Goal: Information Seeking & Learning: Learn about a topic

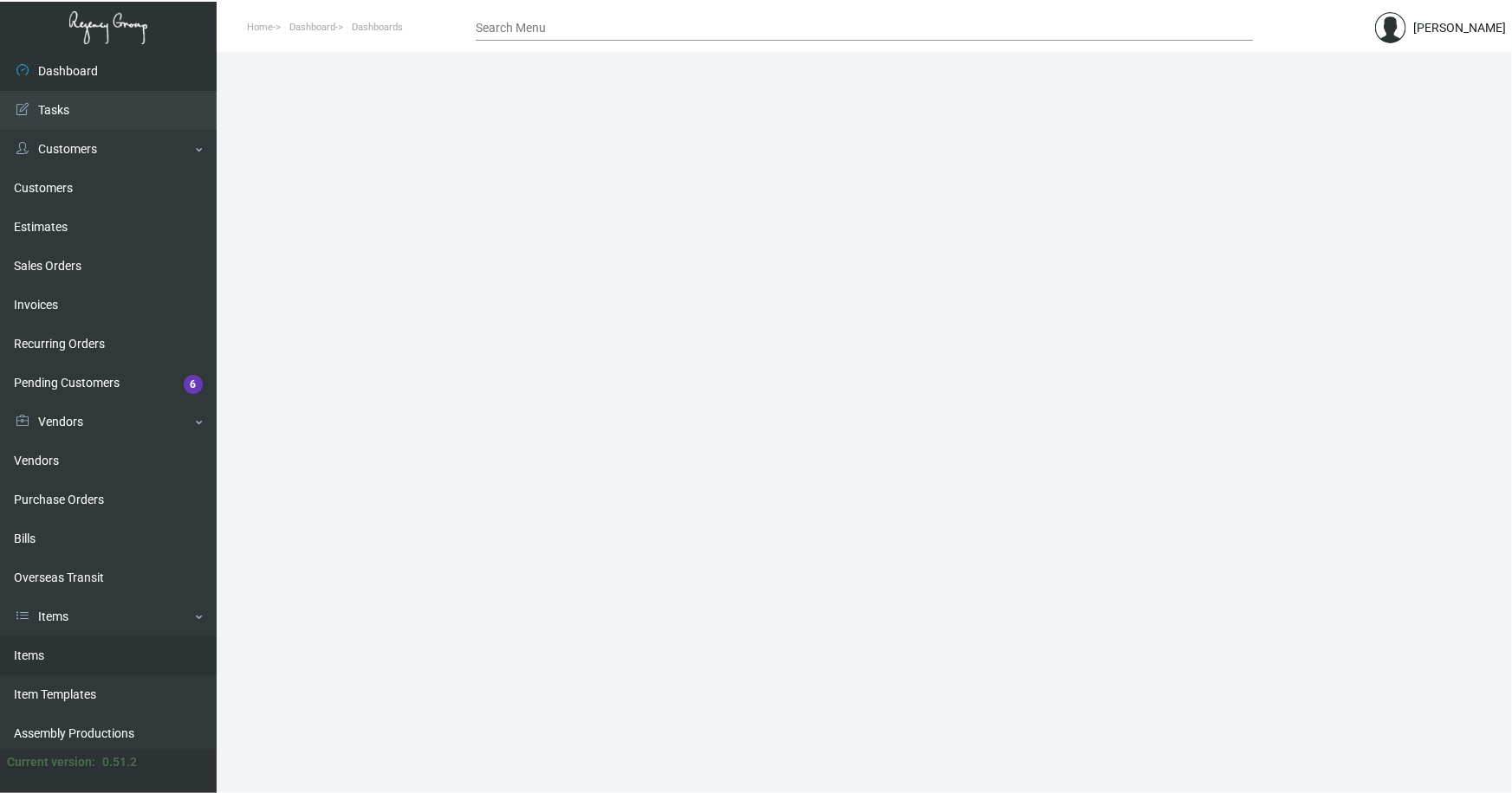
drag, startPoint x: 30, startPoint y: 654, endPoint x: 315, endPoint y: 432, distance: 361.3
click at [30, 653] on link "Items" at bounding box center [108, 656] width 217 height 39
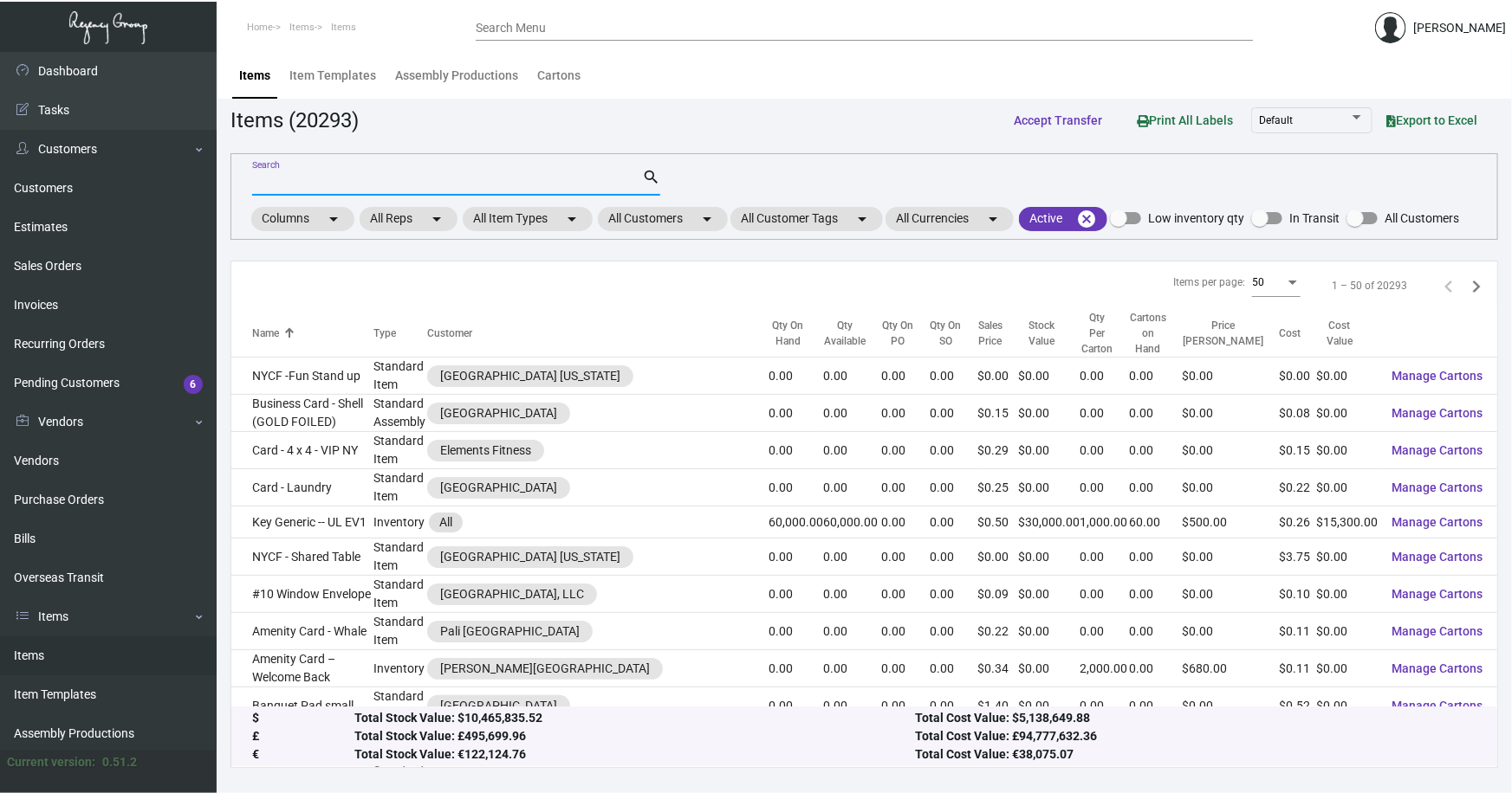
click at [393, 175] on input "Search" at bounding box center [447, 182] width 390 height 14
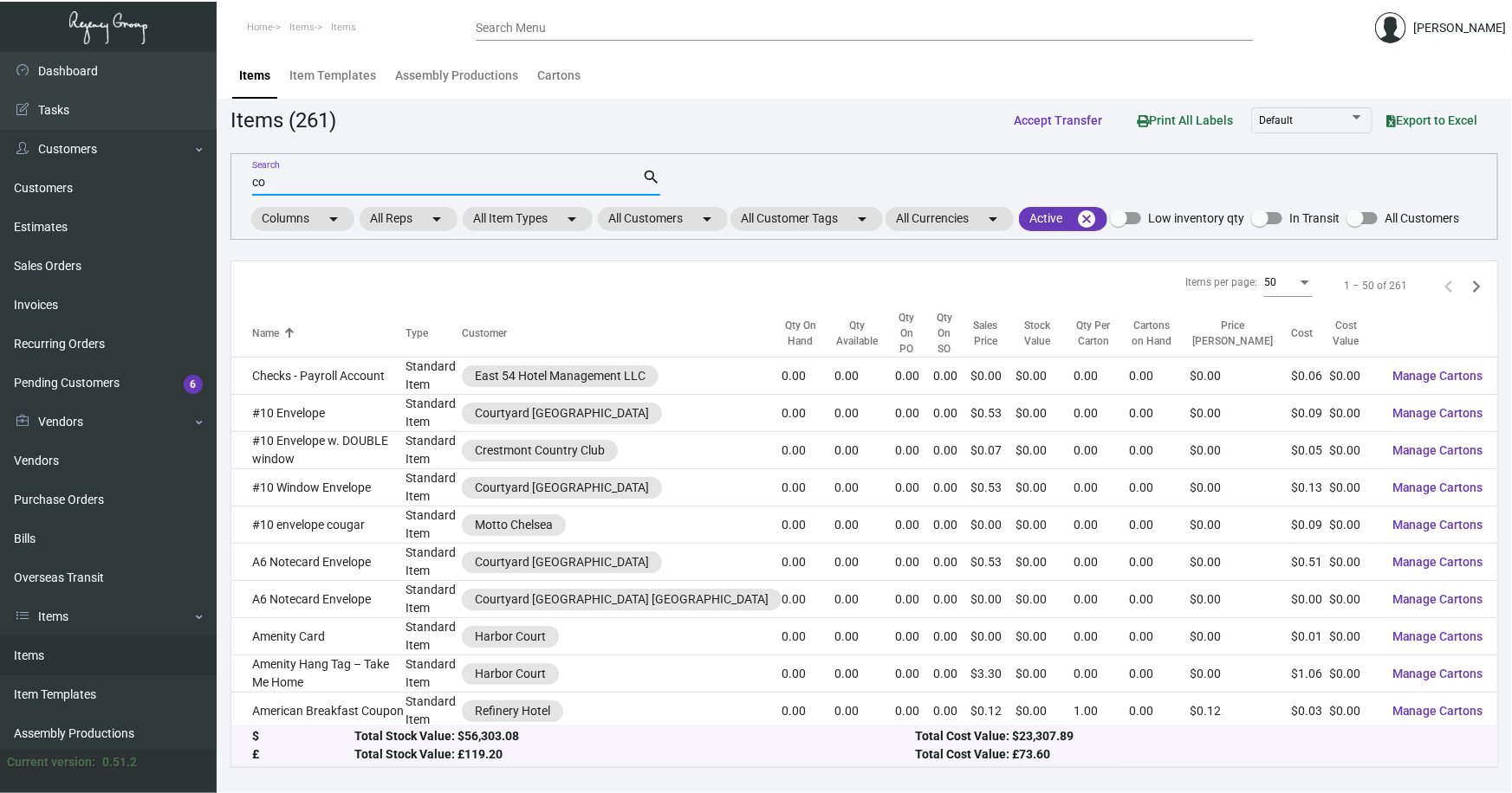
type input "c"
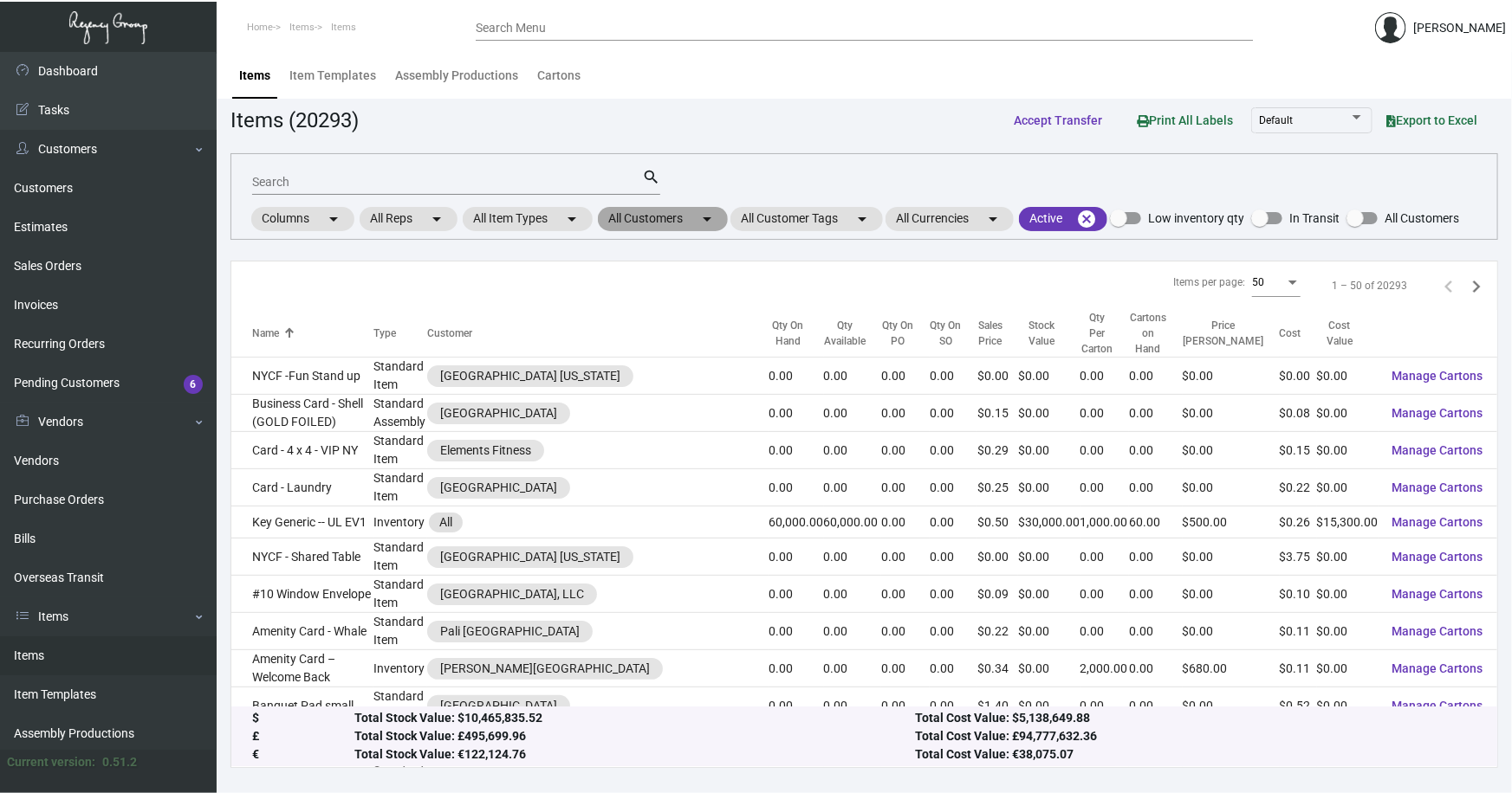
click at [675, 217] on mat-chip "All Customers arrow_drop_down" at bounding box center [663, 219] width 130 height 24
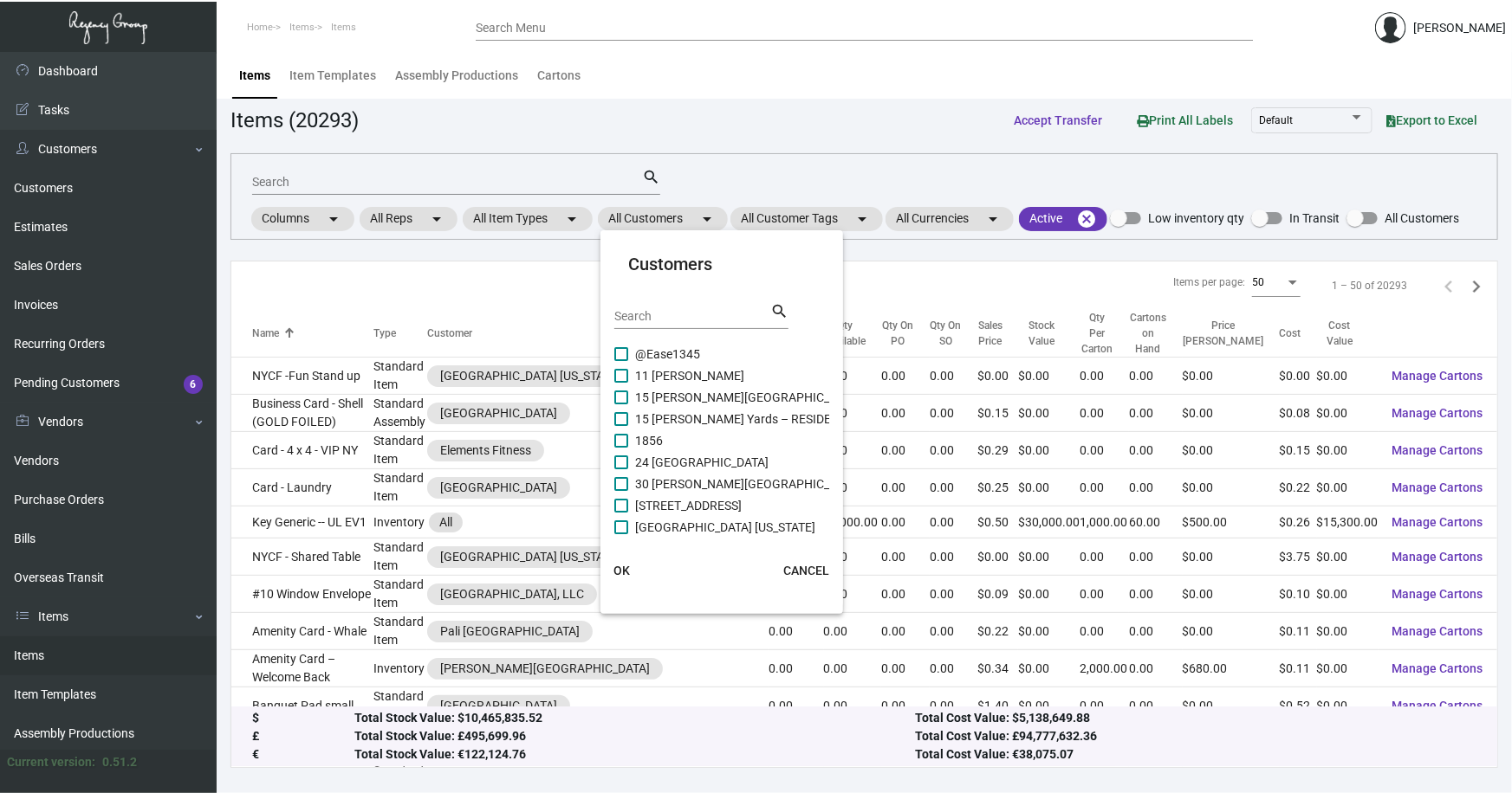
drag, startPoint x: 656, startPoint y: 321, endPoint x: 653, endPoint y: 312, distance: 9.5
click at [655, 320] on input "Search" at bounding box center [692, 316] width 156 height 14
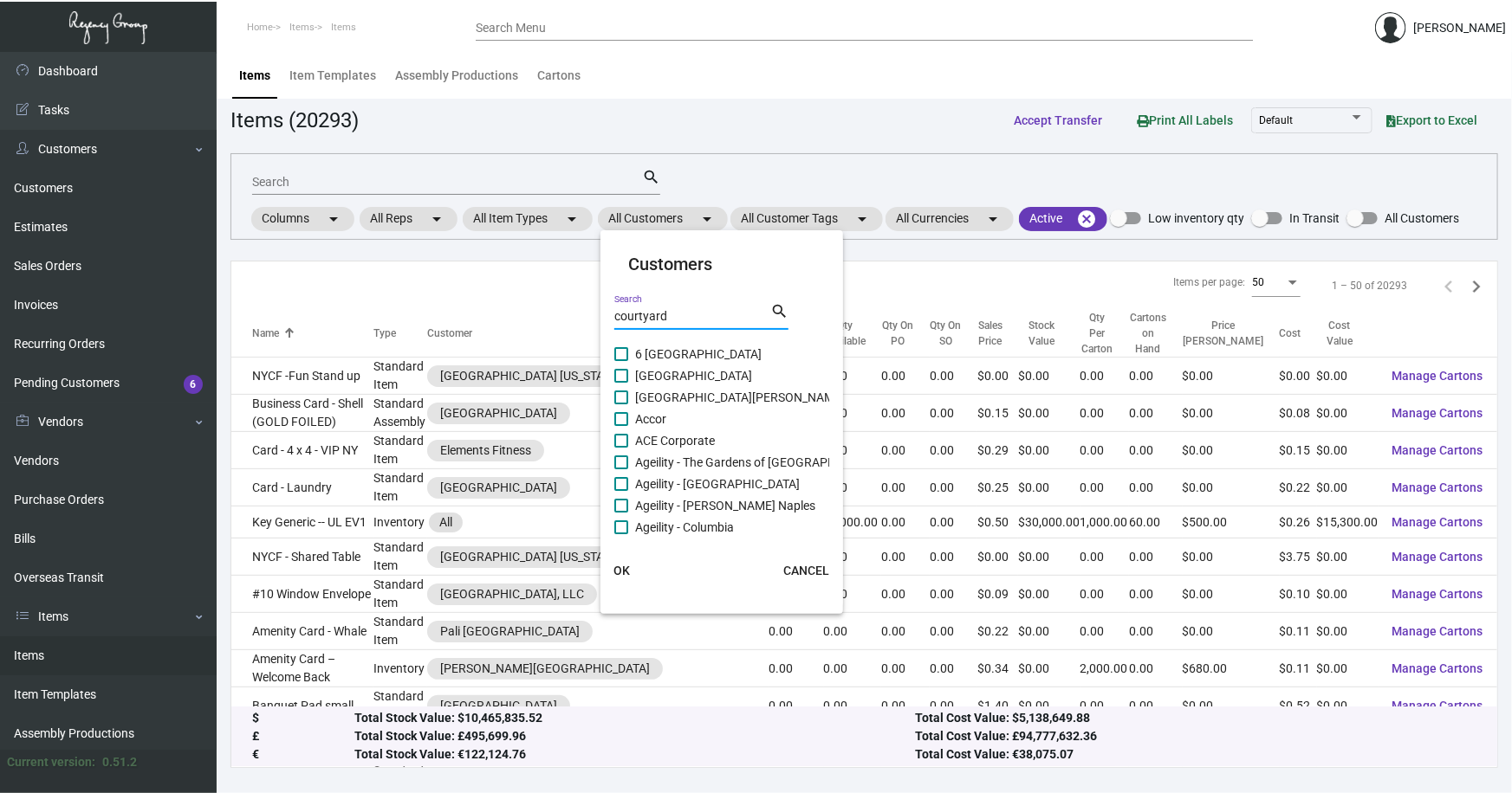
type input "courtyard"
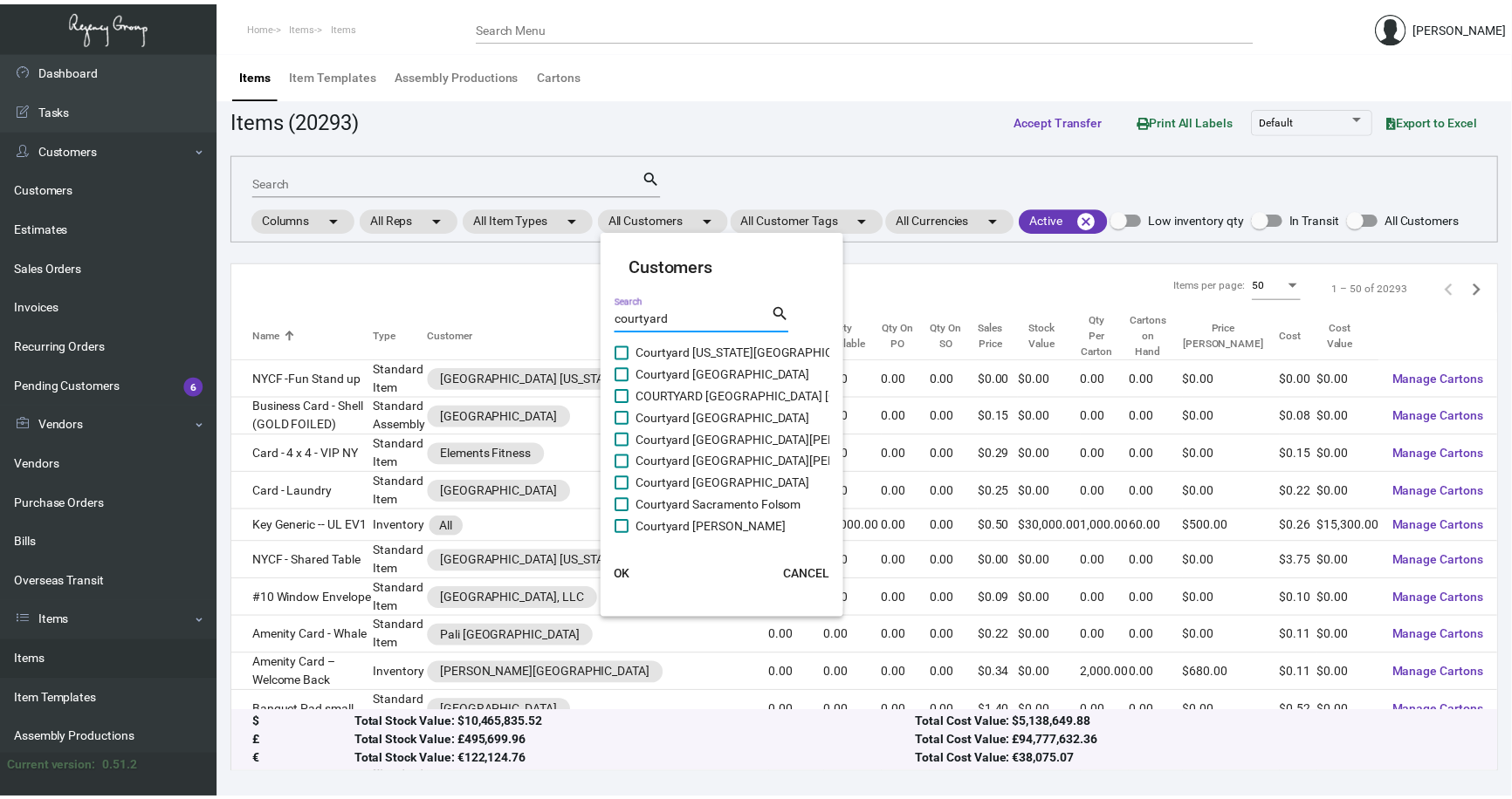
scroll to position [317, 0]
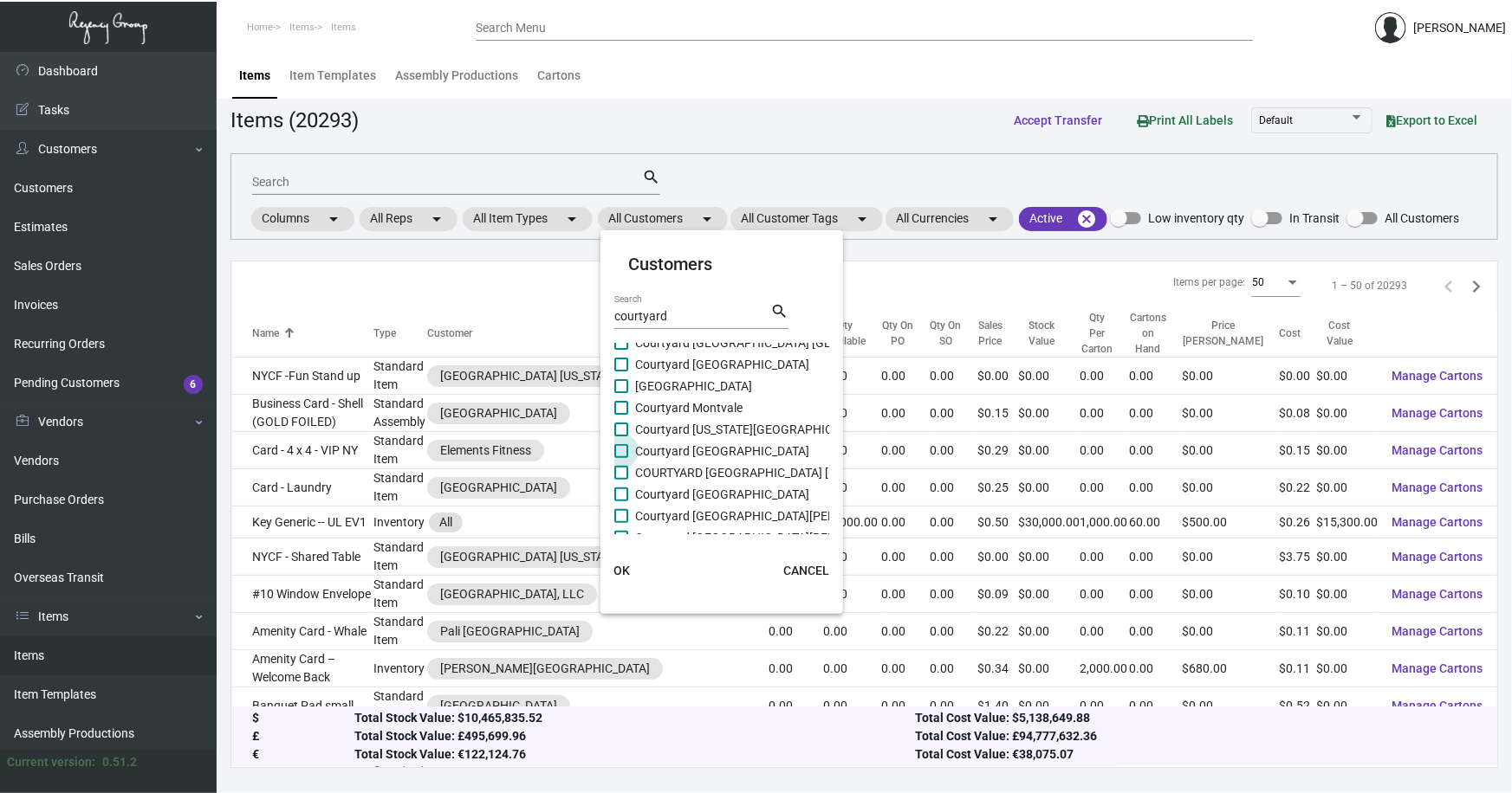
click at [734, 453] on span "Courtyard [GEOGRAPHIC_DATA]" at bounding box center [721, 451] width 175 height 21
click at [622, 458] on input "Courtyard [GEOGRAPHIC_DATA]" at bounding box center [621, 458] width 1 height 1
checkbox input "true"
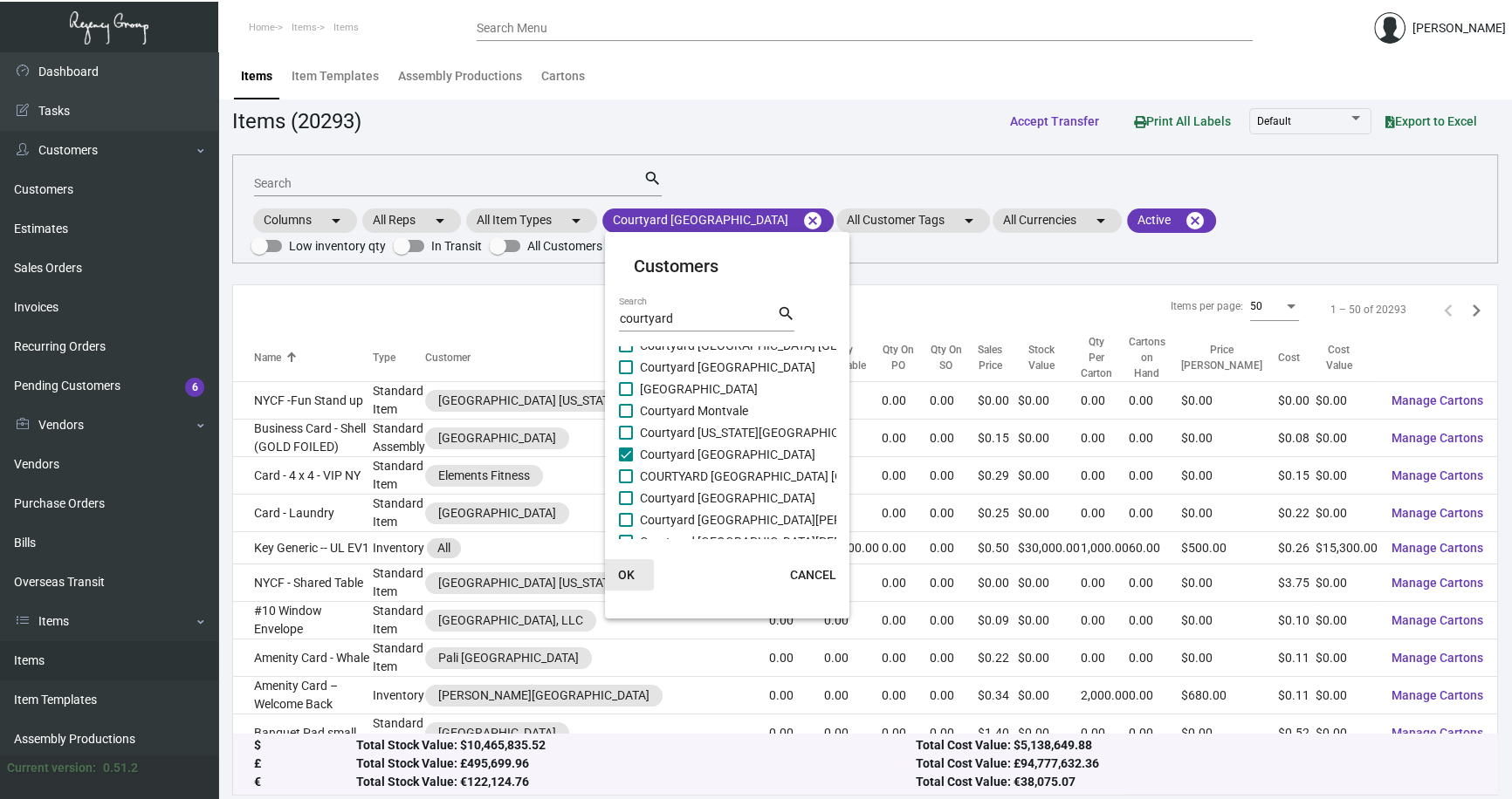
click at [633, 571] on span "OK" at bounding box center [626, 574] width 17 height 14
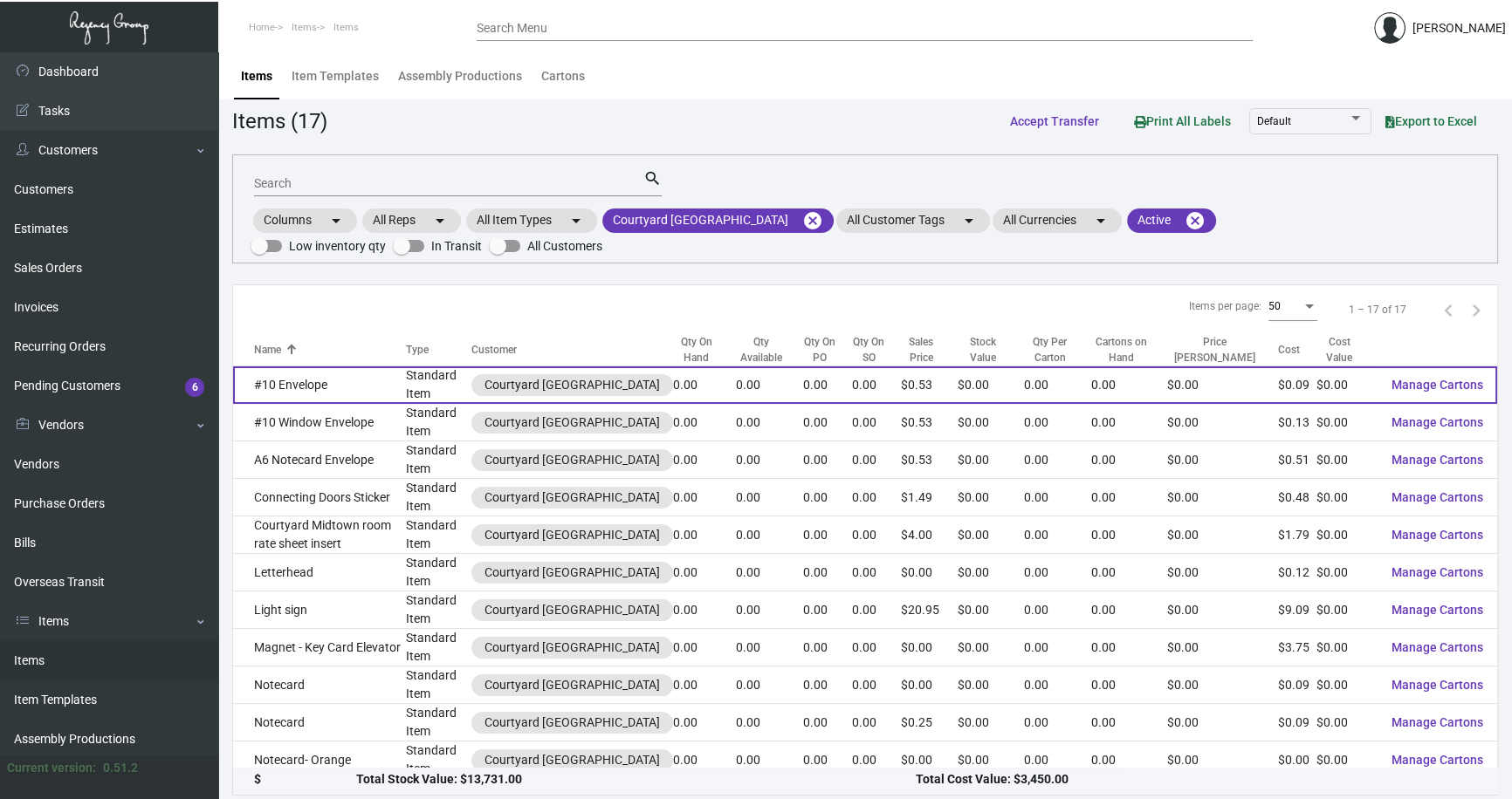
click at [321, 388] on td "#10 Envelope" at bounding box center [320, 385] width 173 height 38
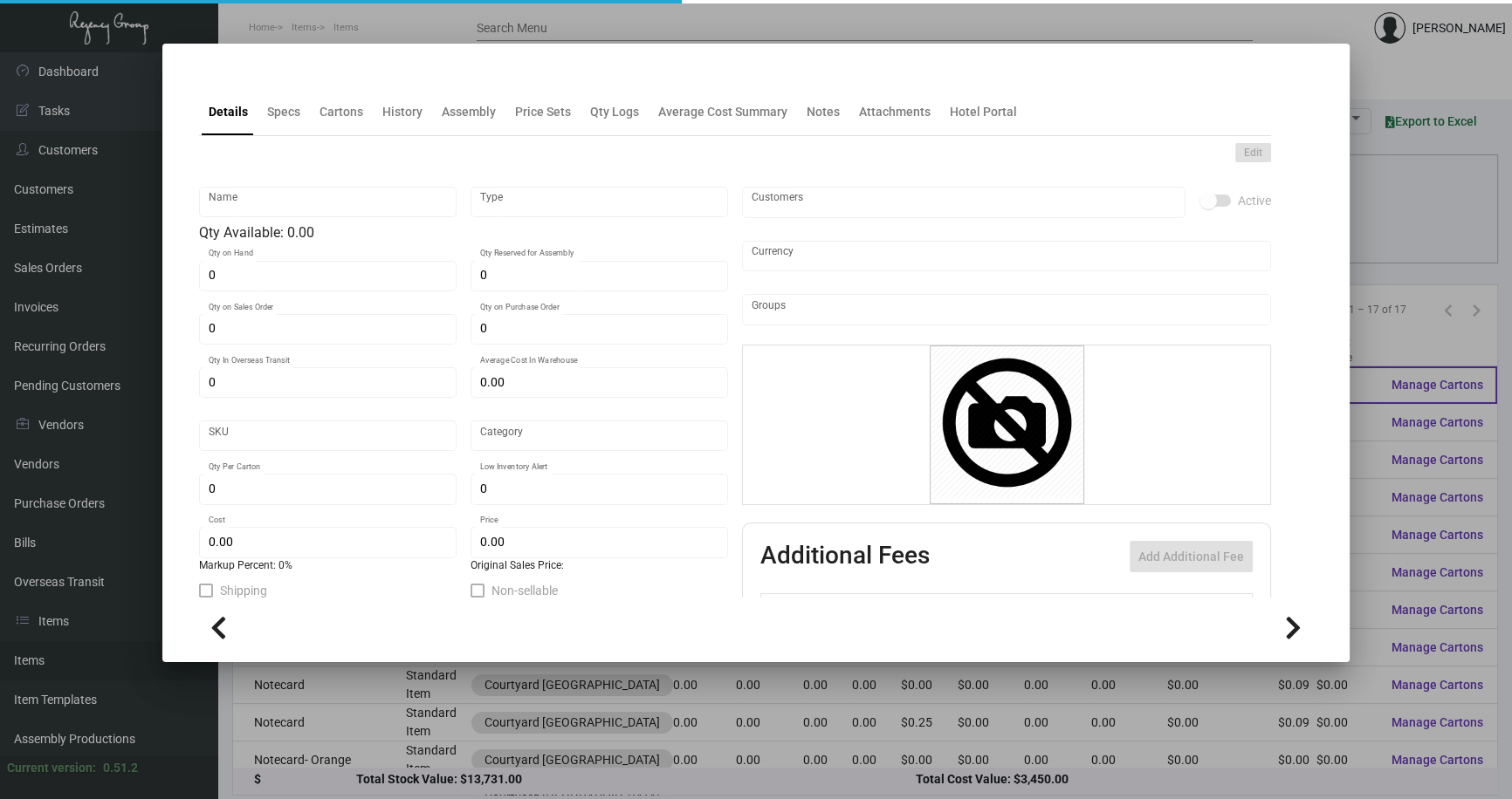
type input "#10 Envelope"
type input "Standard Item"
type input "$ 0.00"
type input "Standard"
type input "$ 0.0924"
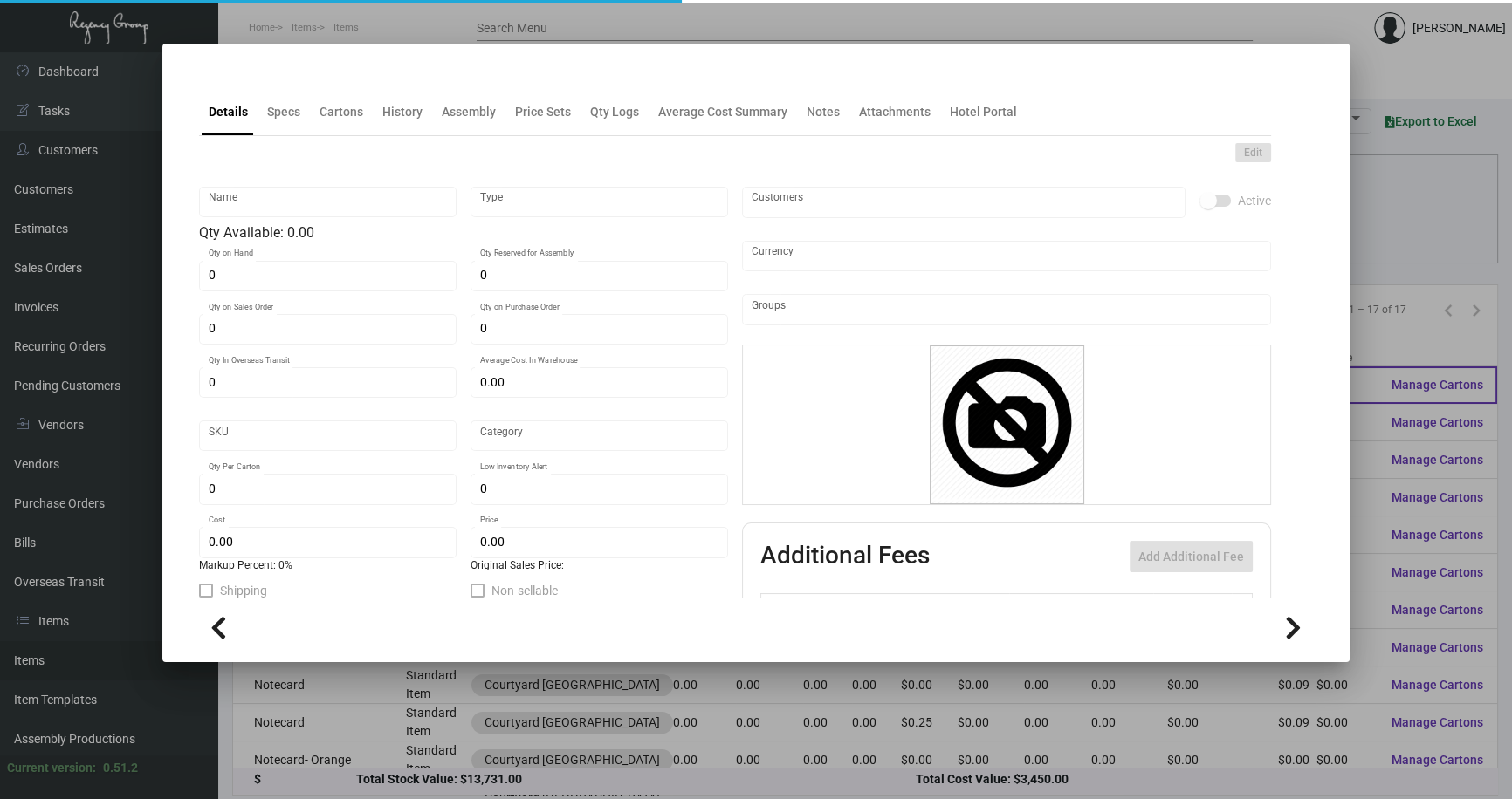
type input "$ 0.529"
checkbox input "true"
type input "United States Dollar $"
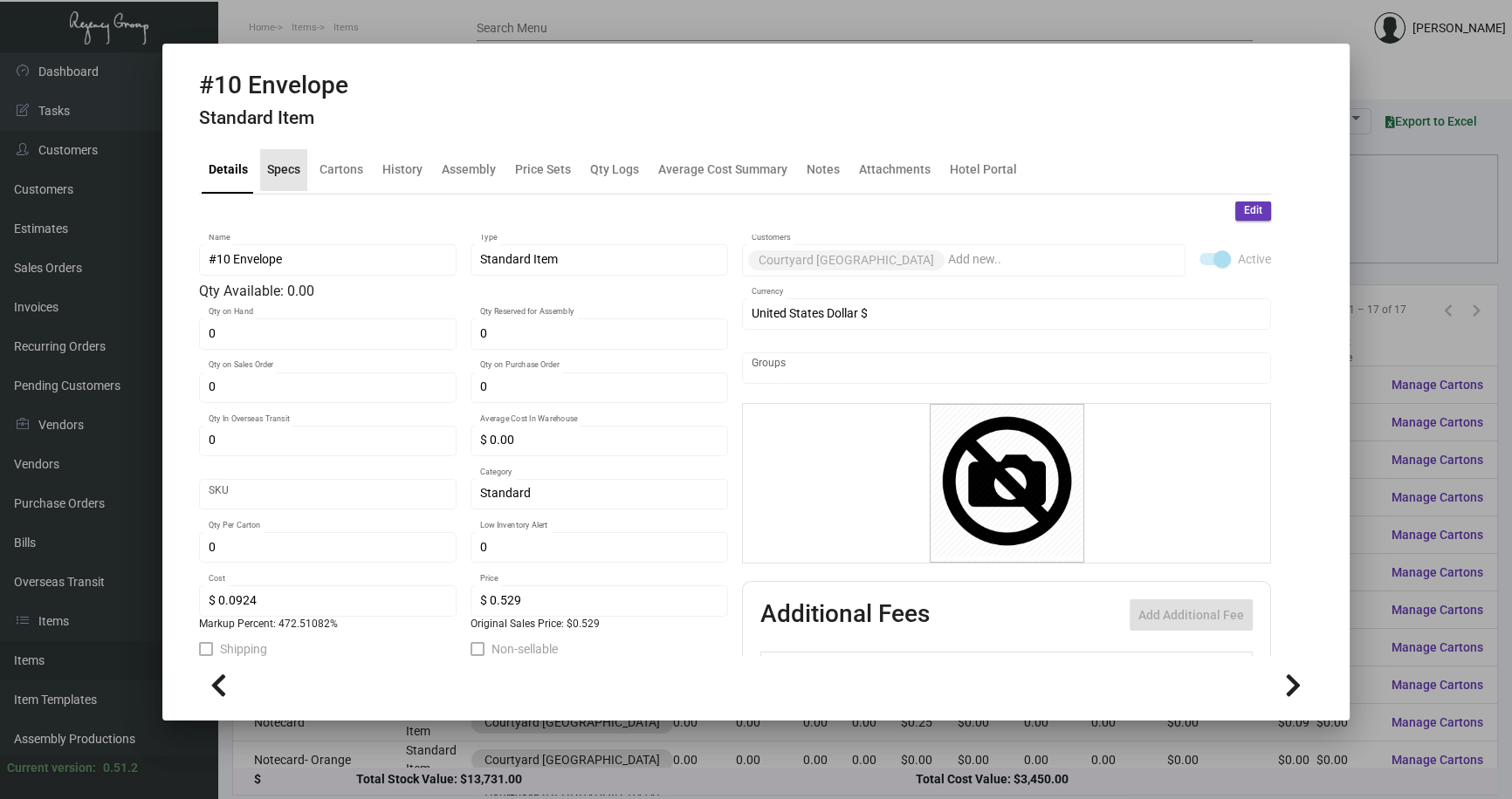
click at [277, 173] on div "Specs" at bounding box center [283, 169] width 33 height 18
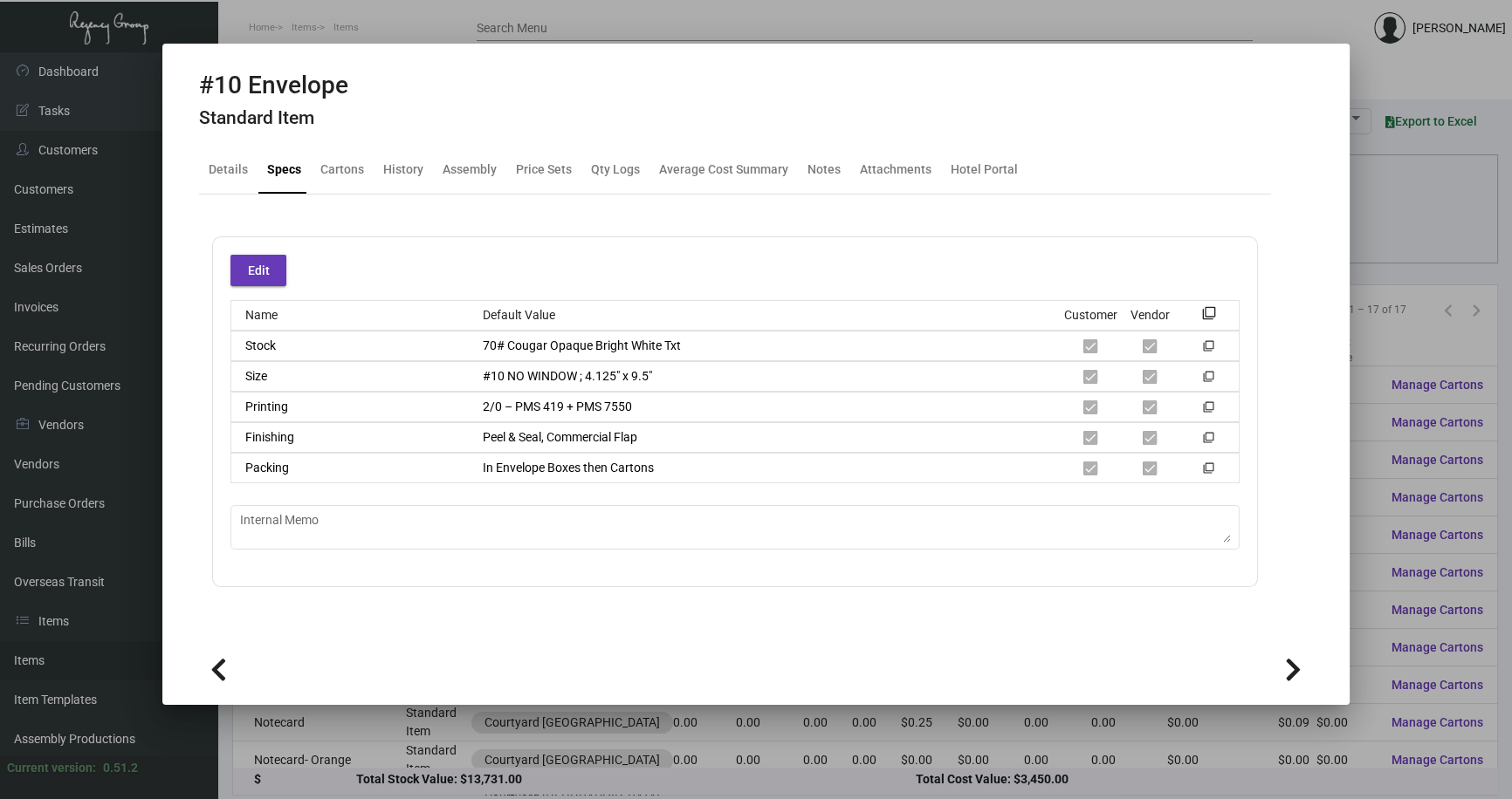
click at [1430, 332] on div at bounding box center [756, 400] width 1512 height 799
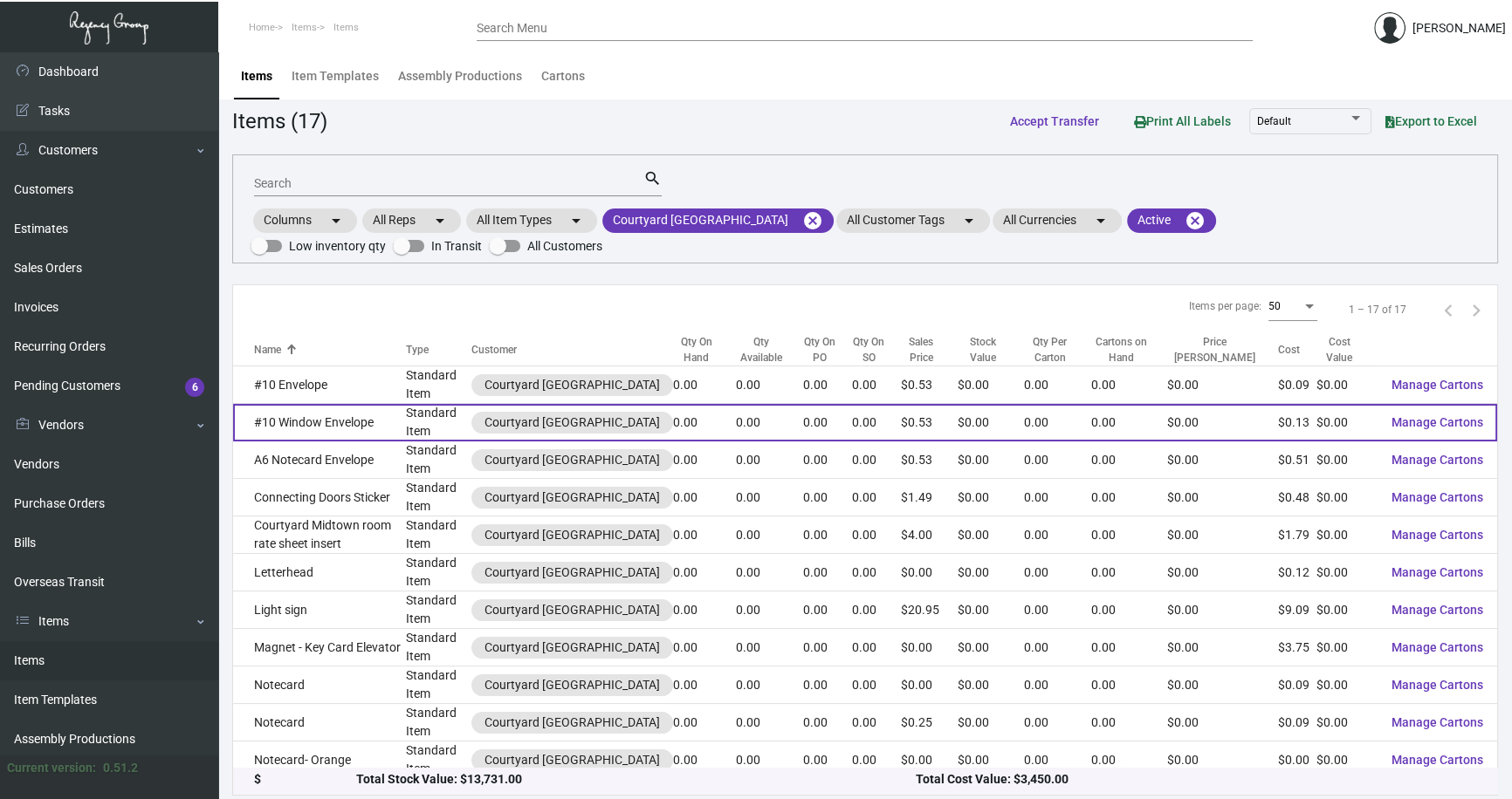
click at [332, 419] on td "#10 Window Envelope" at bounding box center [320, 423] width 173 height 38
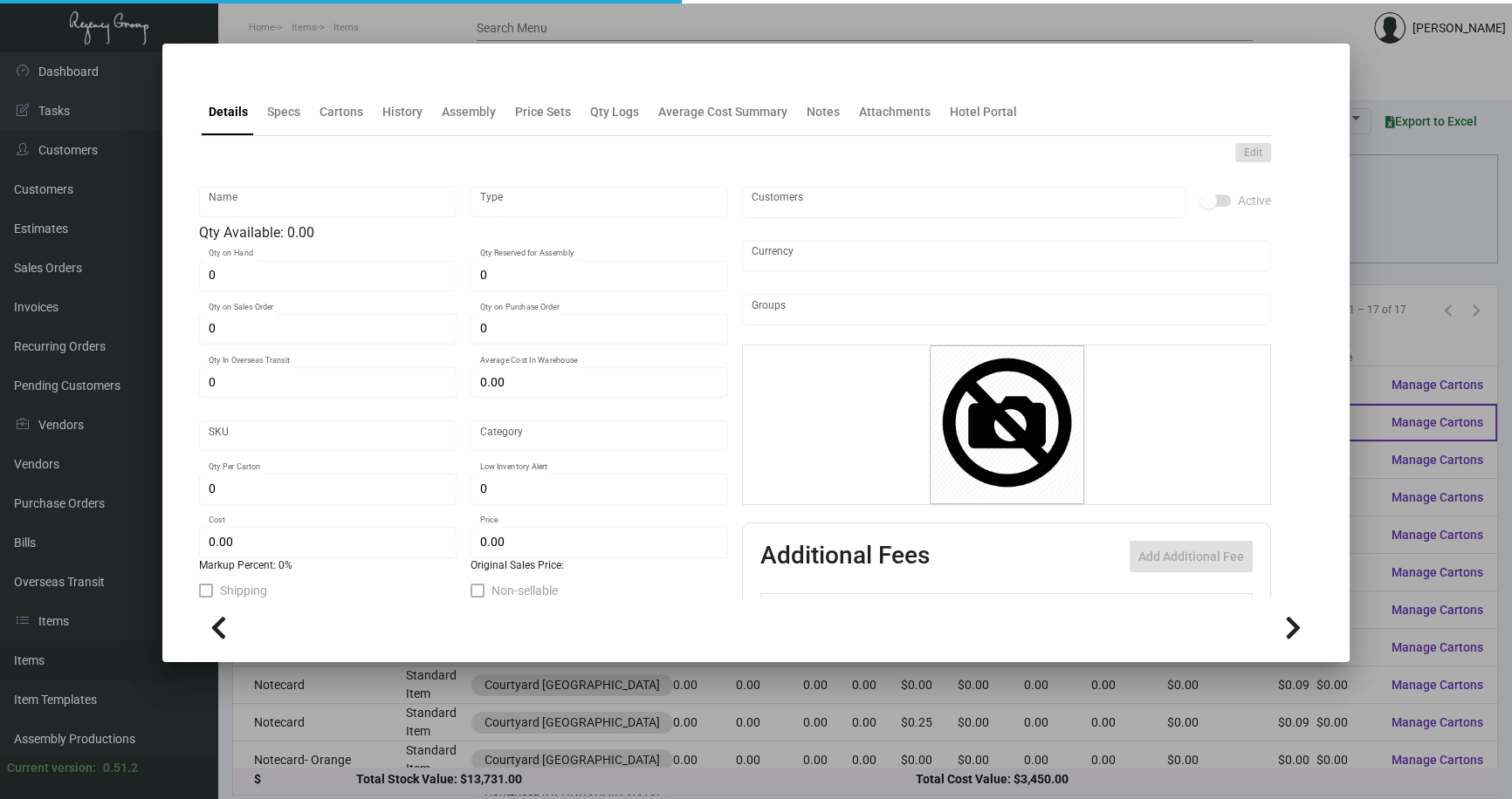
type input "#10 Window Envelope"
type input "Standard Item"
type input "$ 0.00"
type input "Standard"
type input "$ 0.1345"
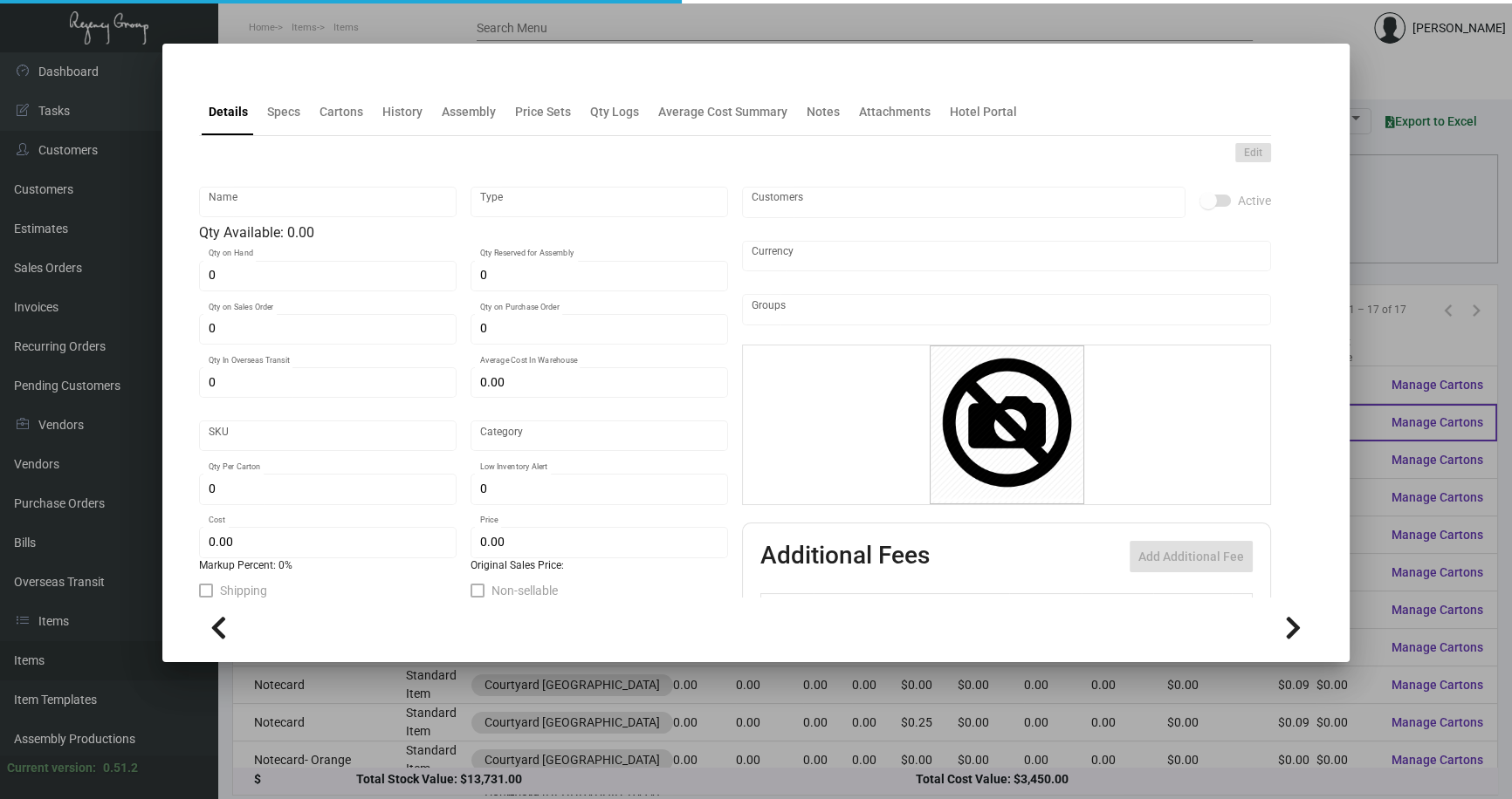
type input "$ 0.529"
checkbox input "true"
type input "United States Dollar $"
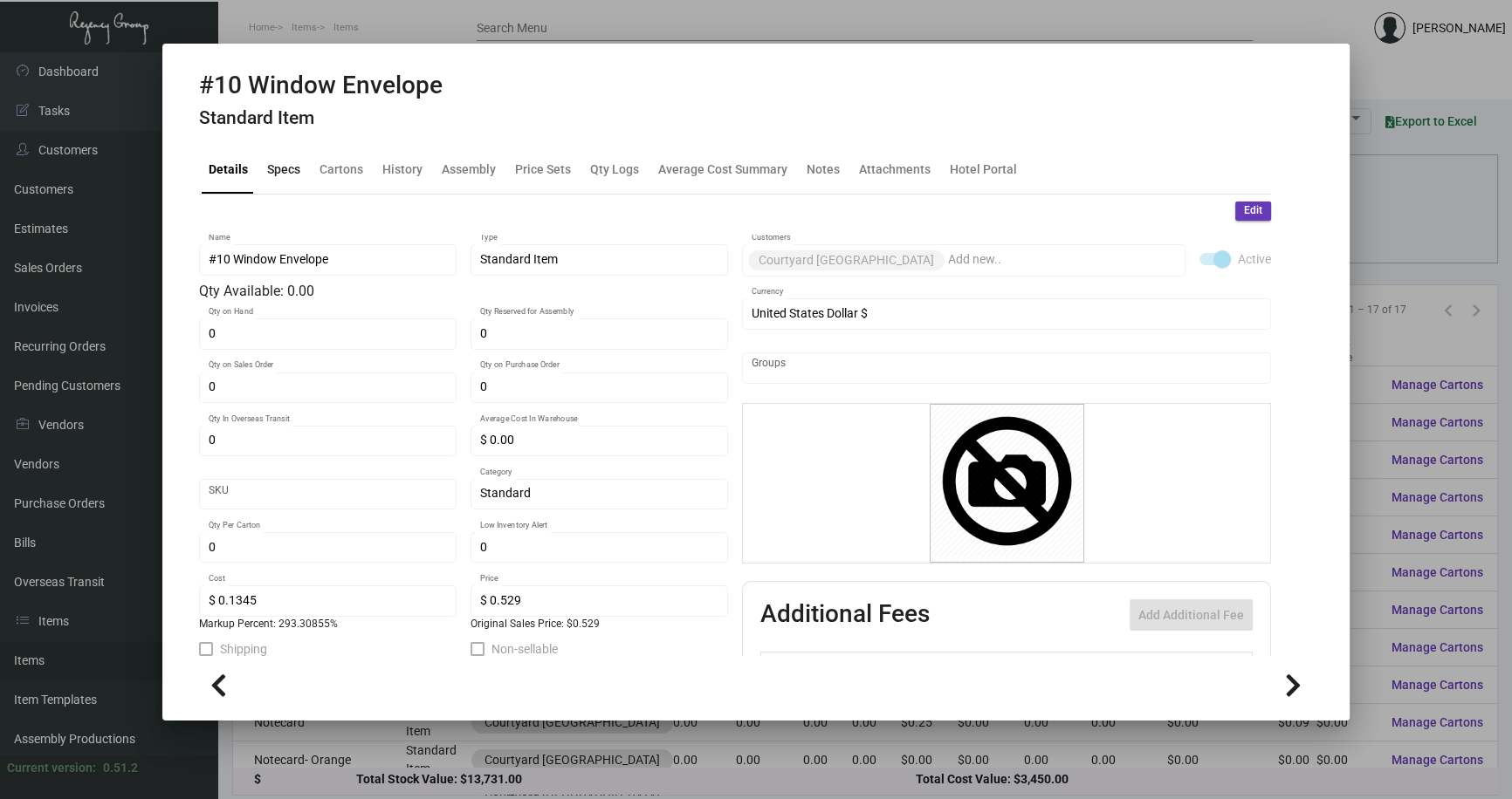
click at [291, 167] on div "Specs" at bounding box center [283, 169] width 33 height 18
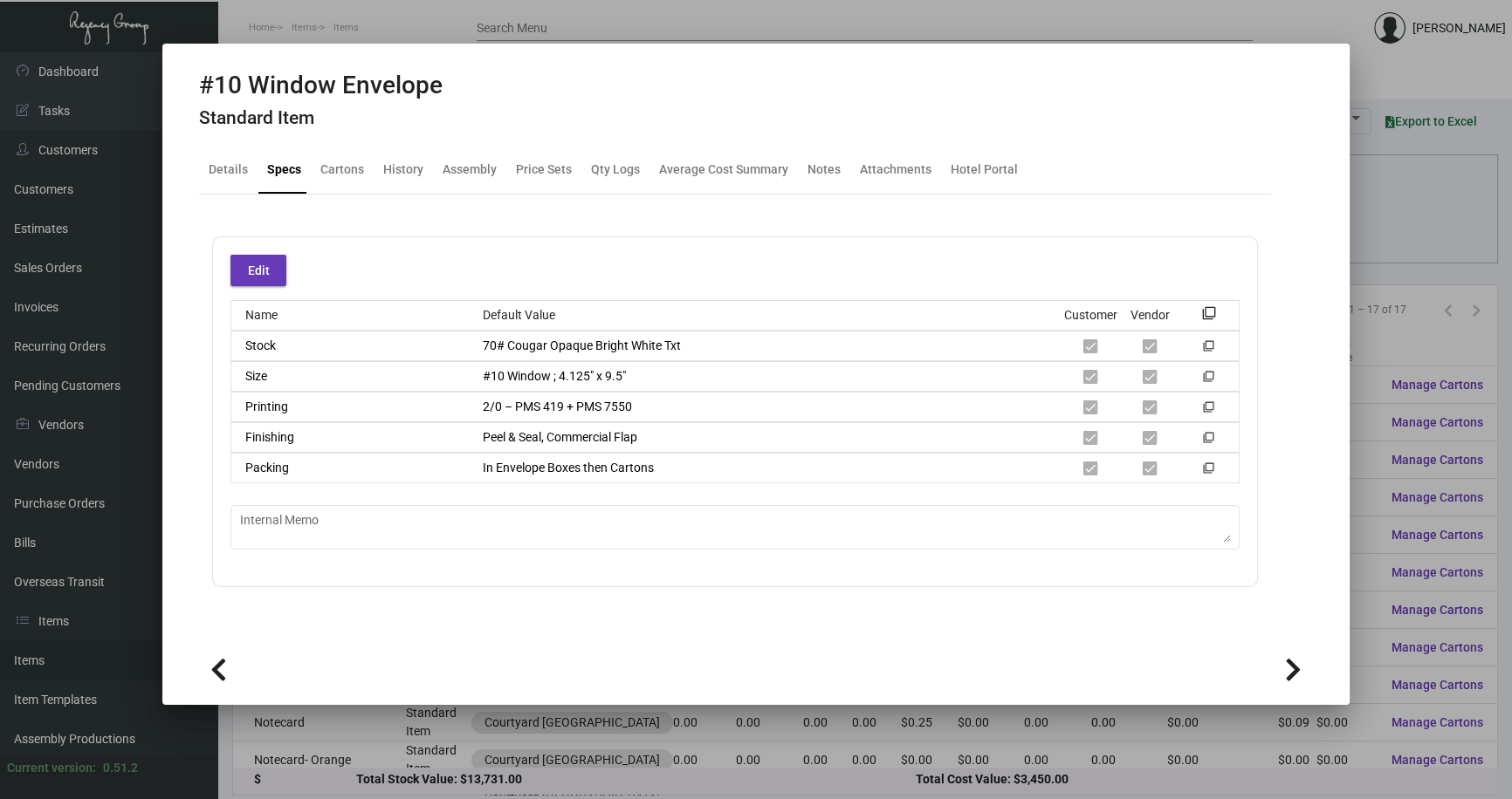
click at [1389, 236] on div at bounding box center [756, 400] width 1512 height 799
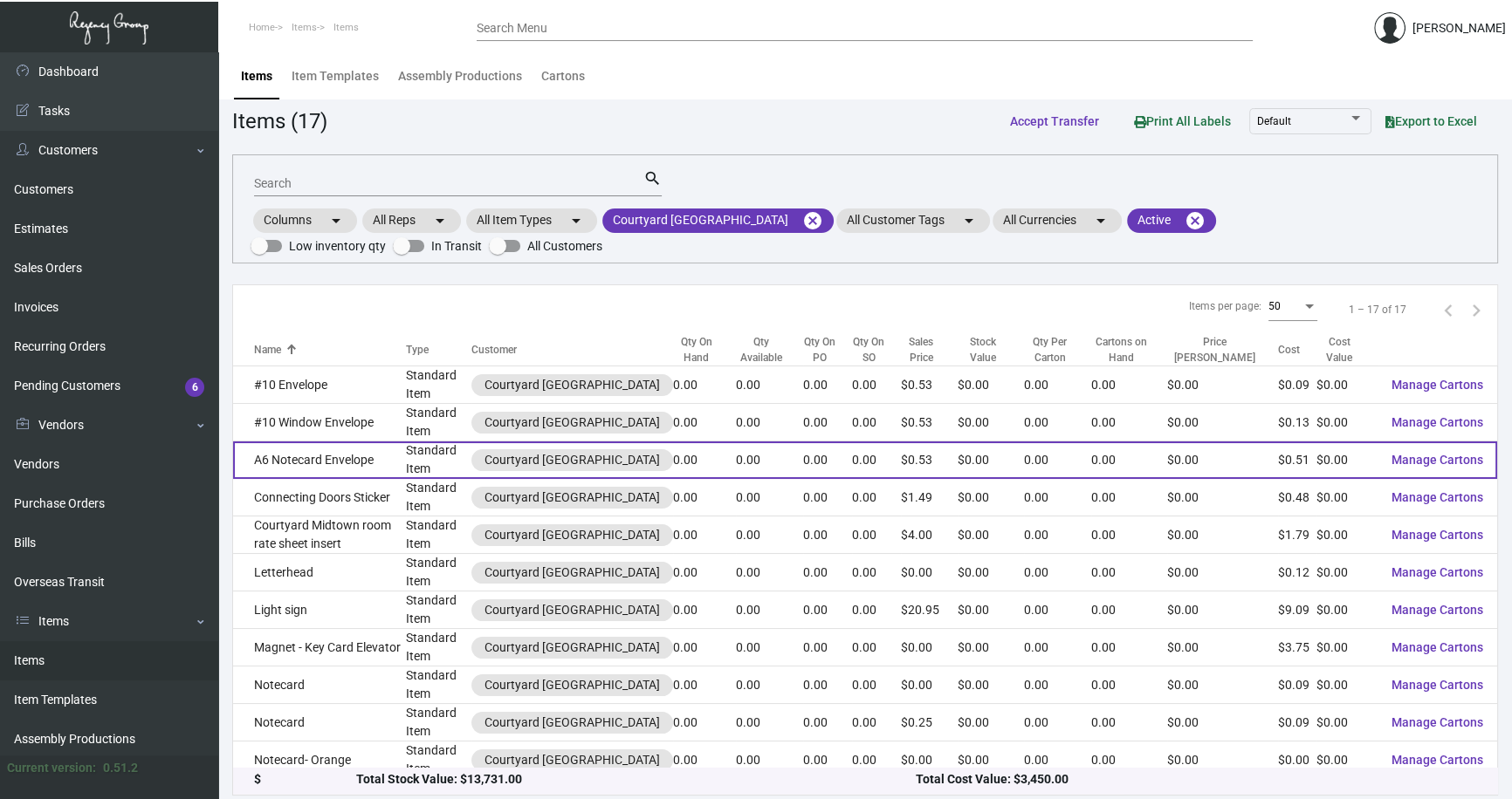
click at [317, 463] on td "A6 Notecard Envelope" at bounding box center [320, 461] width 173 height 38
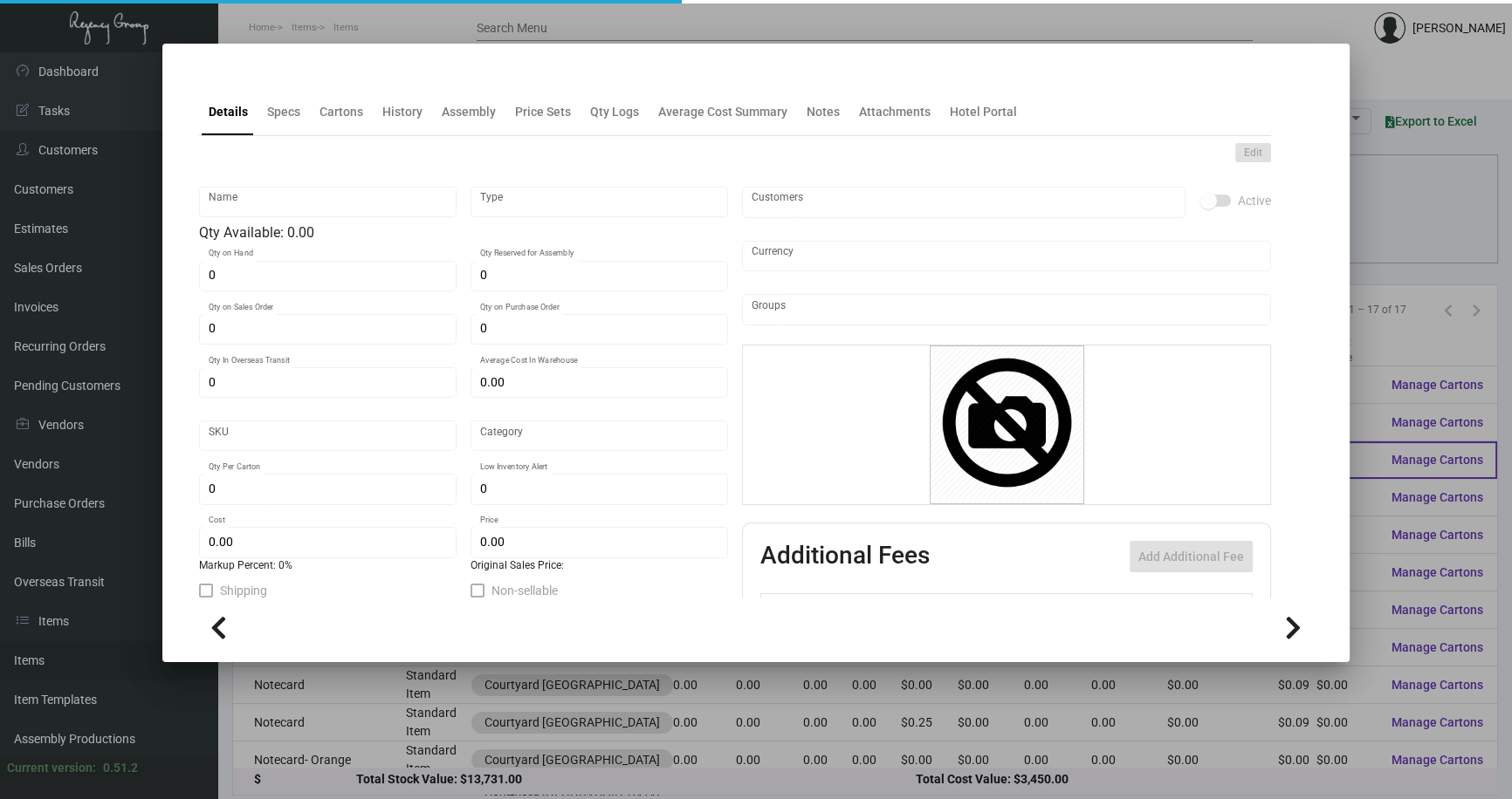
type input "A6 Notecard Envelope"
type input "Standard Item"
type input "$ 0.00"
type input "Standard"
type input "$ 0.50595"
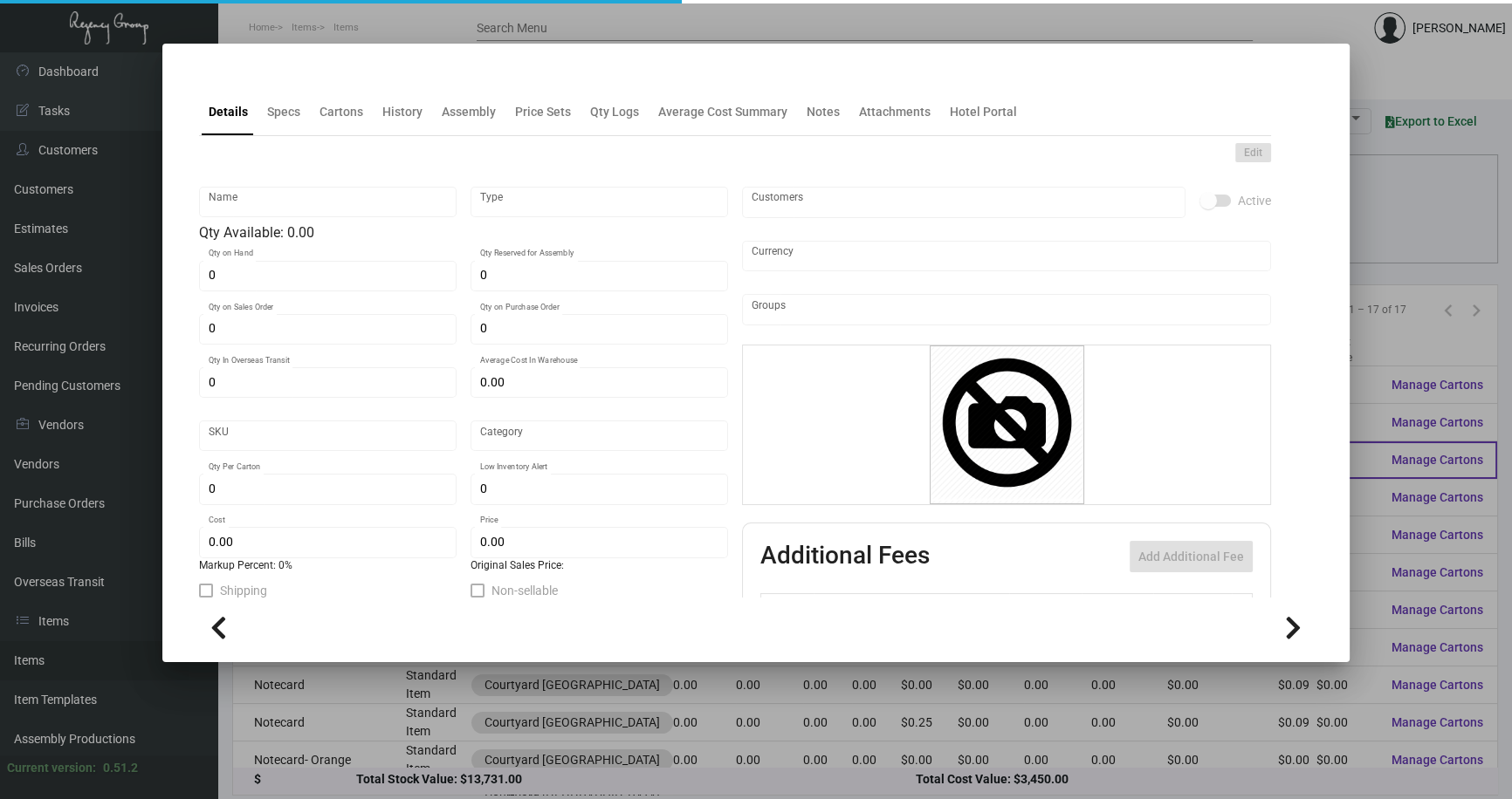
type input "$ 0.529"
checkbox input "true"
type input "United States Dollar $"
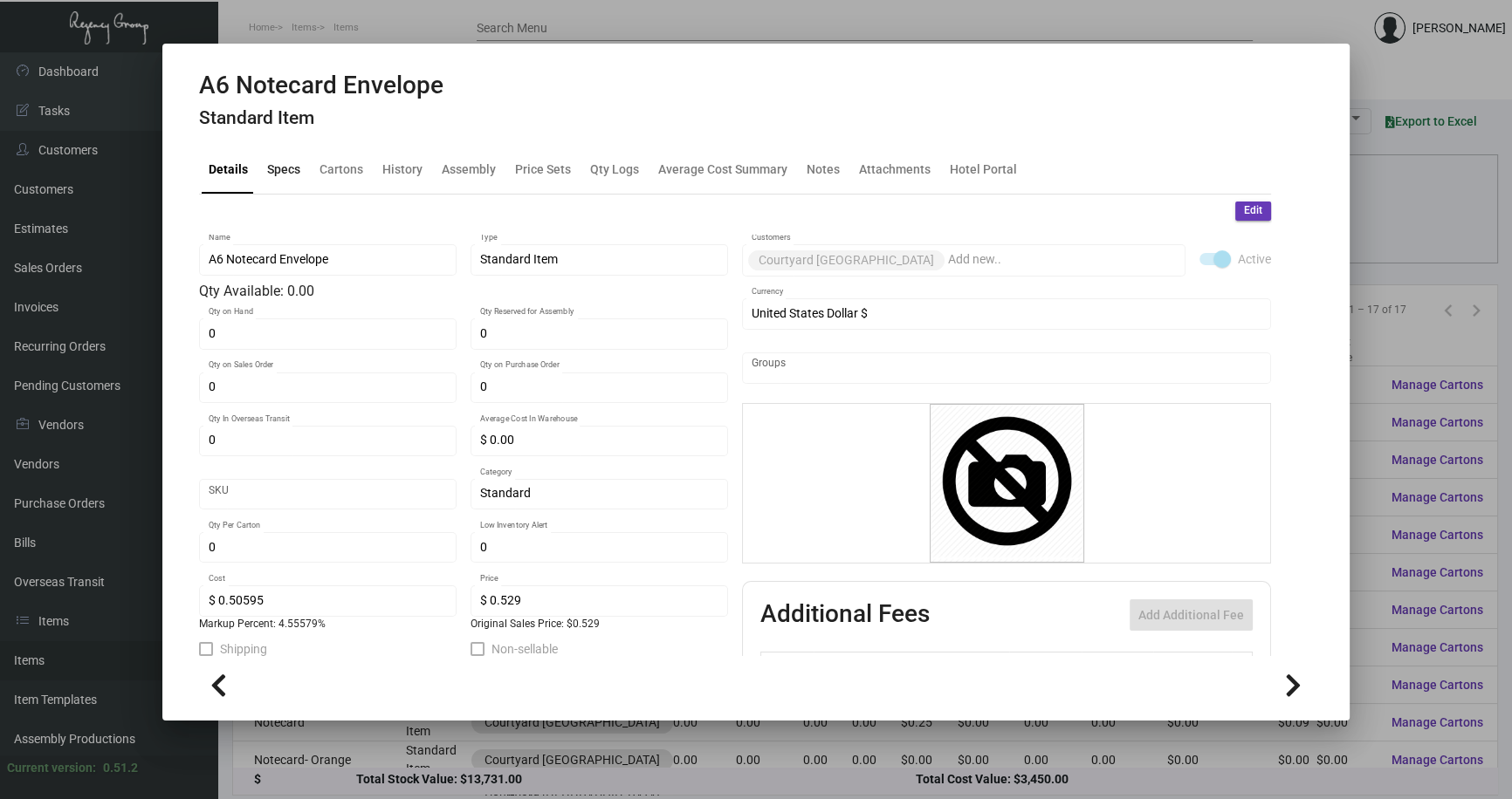
click at [282, 165] on div "Specs" at bounding box center [283, 169] width 33 height 18
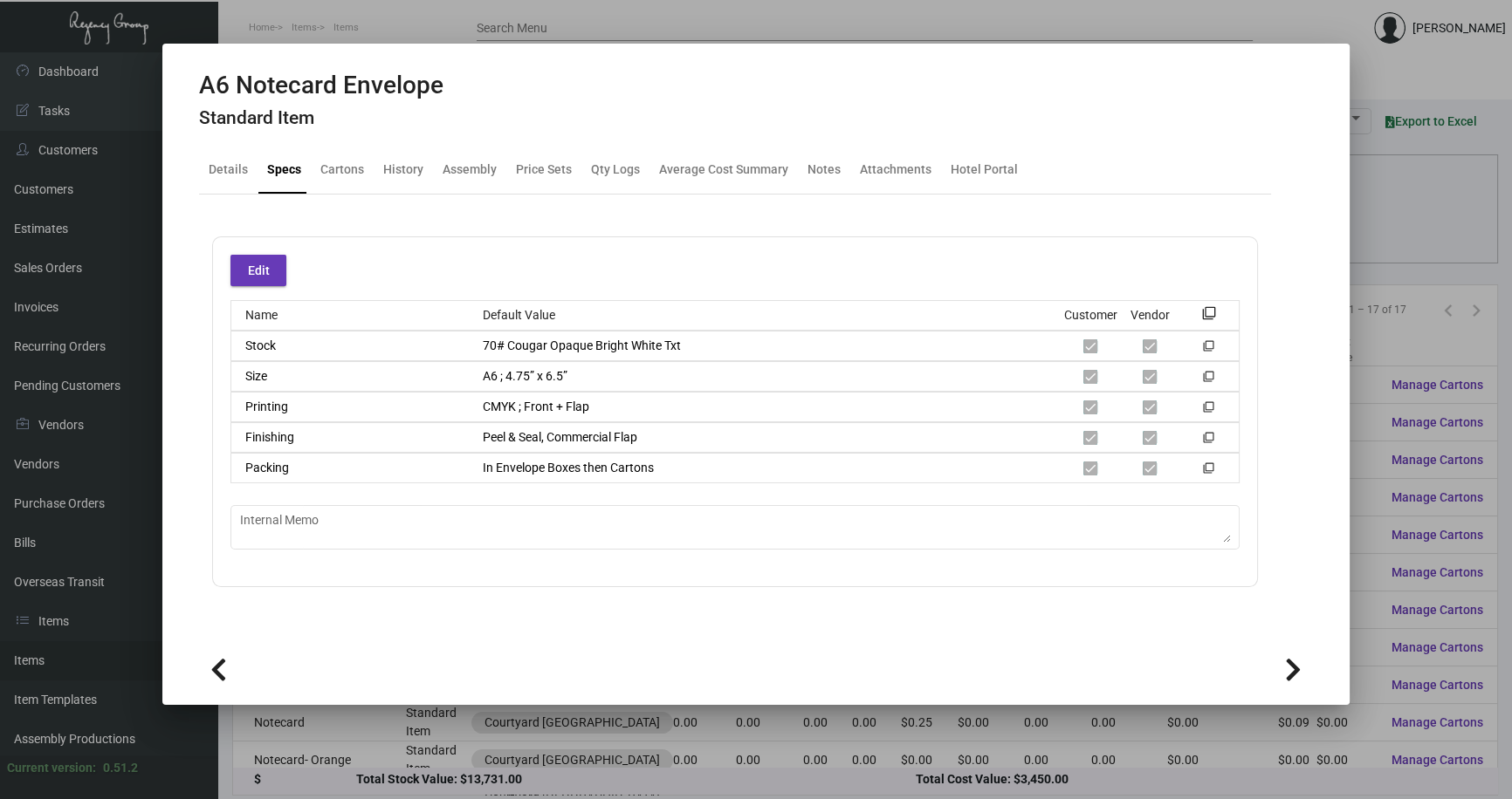
click at [1419, 214] on div at bounding box center [756, 400] width 1512 height 799
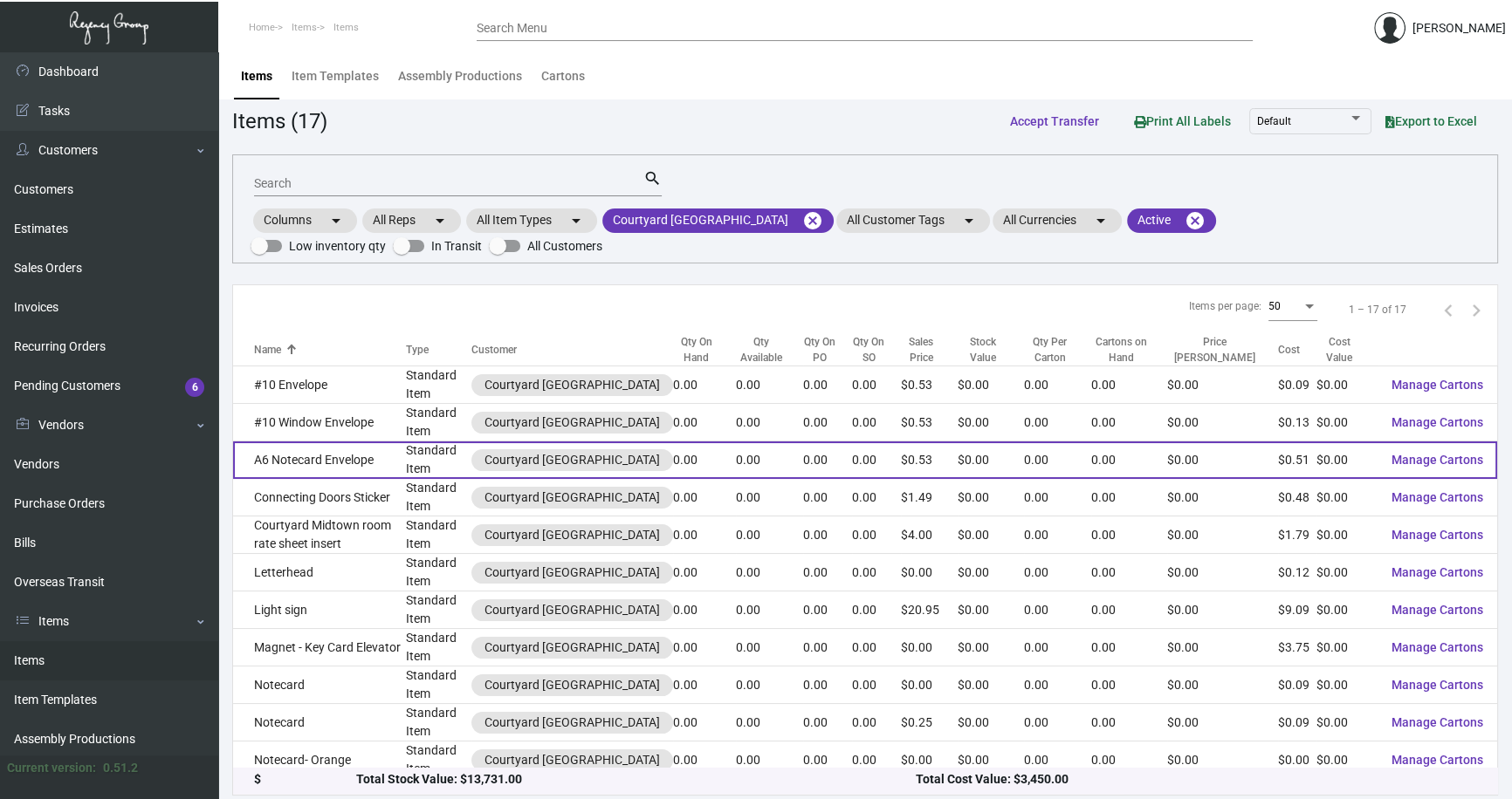
click at [354, 462] on td "A6 Notecard Envelope" at bounding box center [320, 461] width 173 height 38
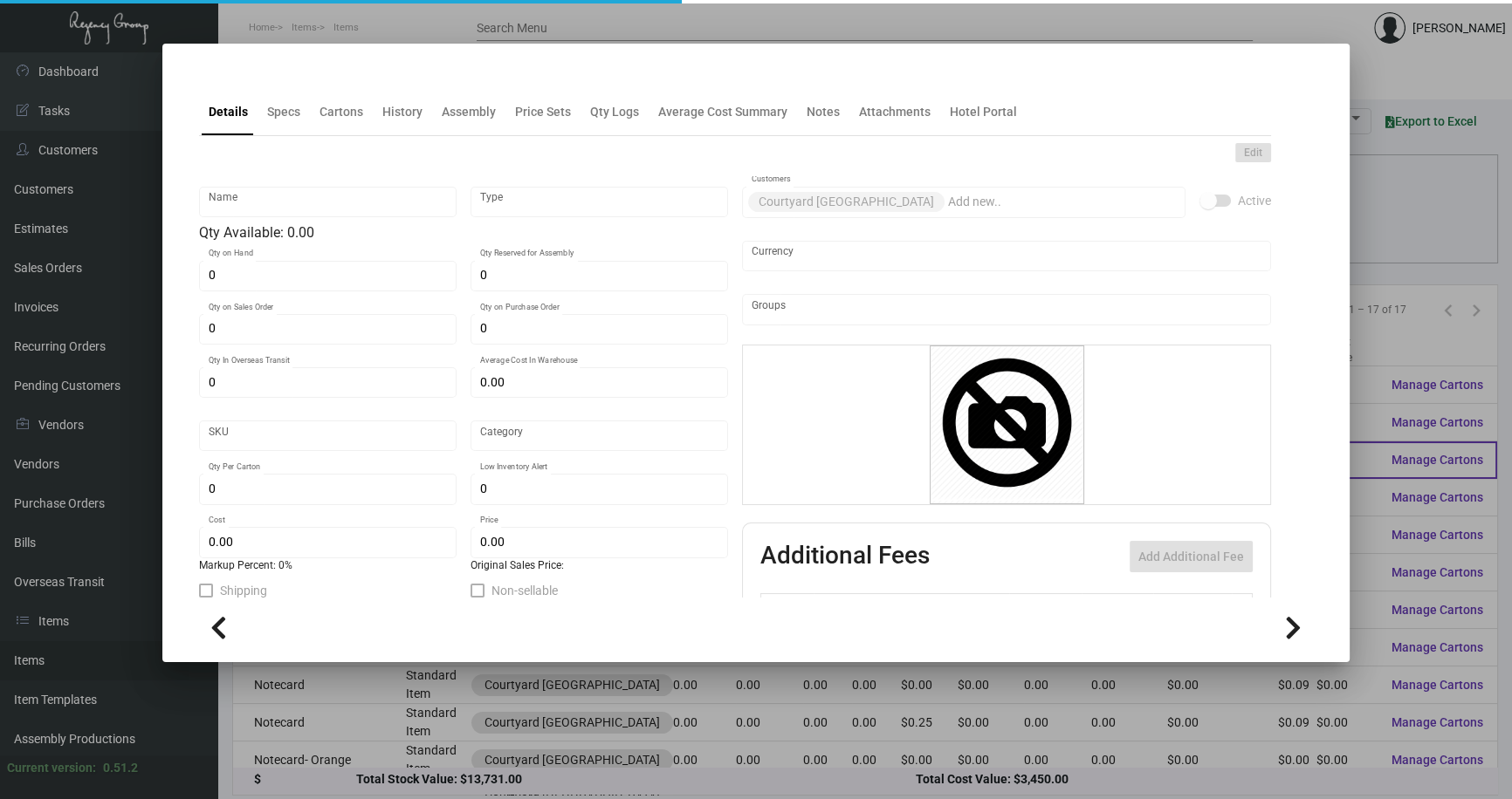
type input "A6 Notecard Envelope"
type input "Standard Item"
type input "$ 0.00"
type input "Standard"
type input "$ 0.50595"
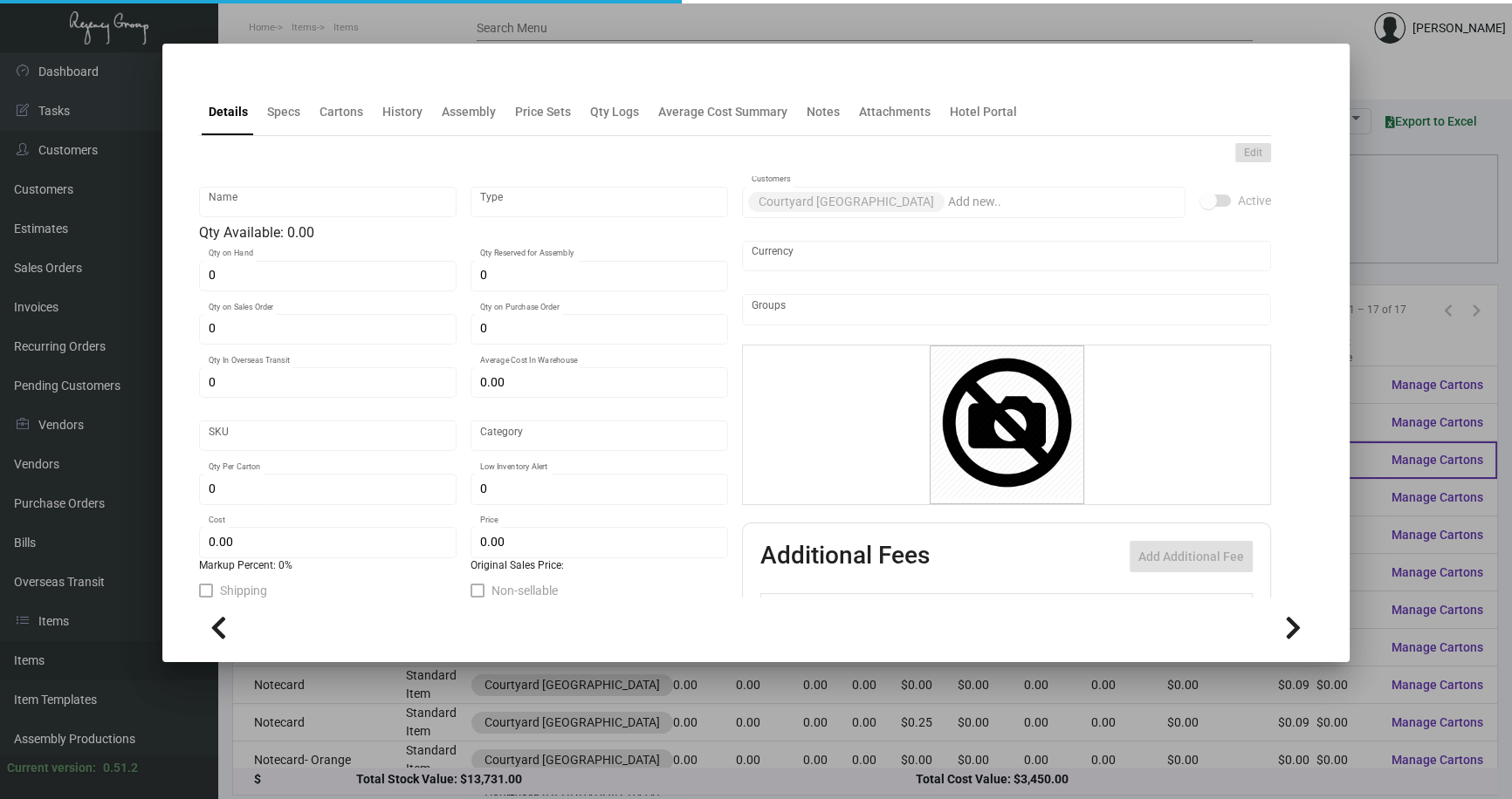
type input "$ 0.529"
checkbox input "true"
type input "United States Dollar $"
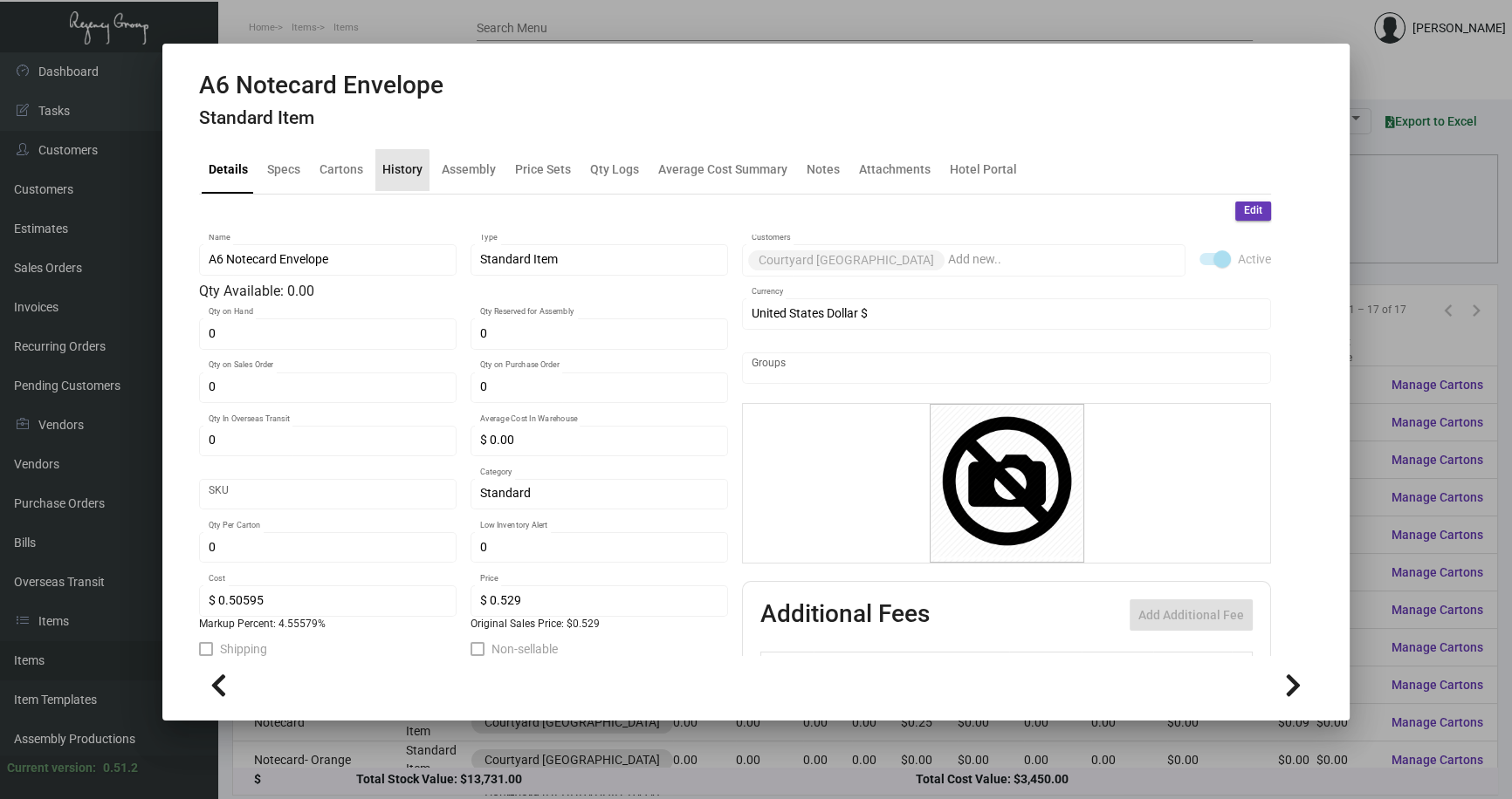
click at [390, 171] on div "History" at bounding box center [402, 169] width 40 height 18
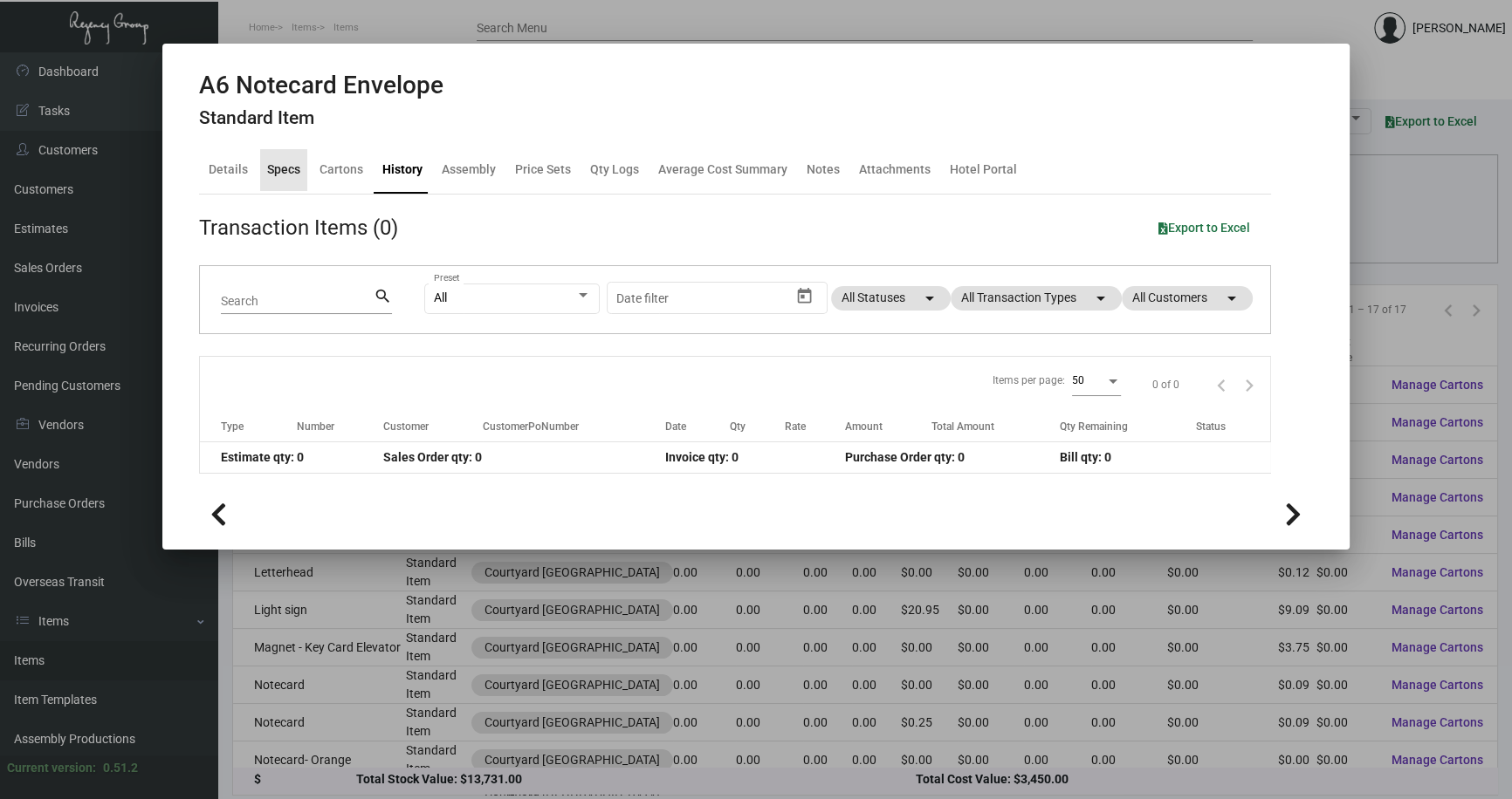
click at [280, 164] on div "Specs" at bounding box center [283, 169] width 33 height 18
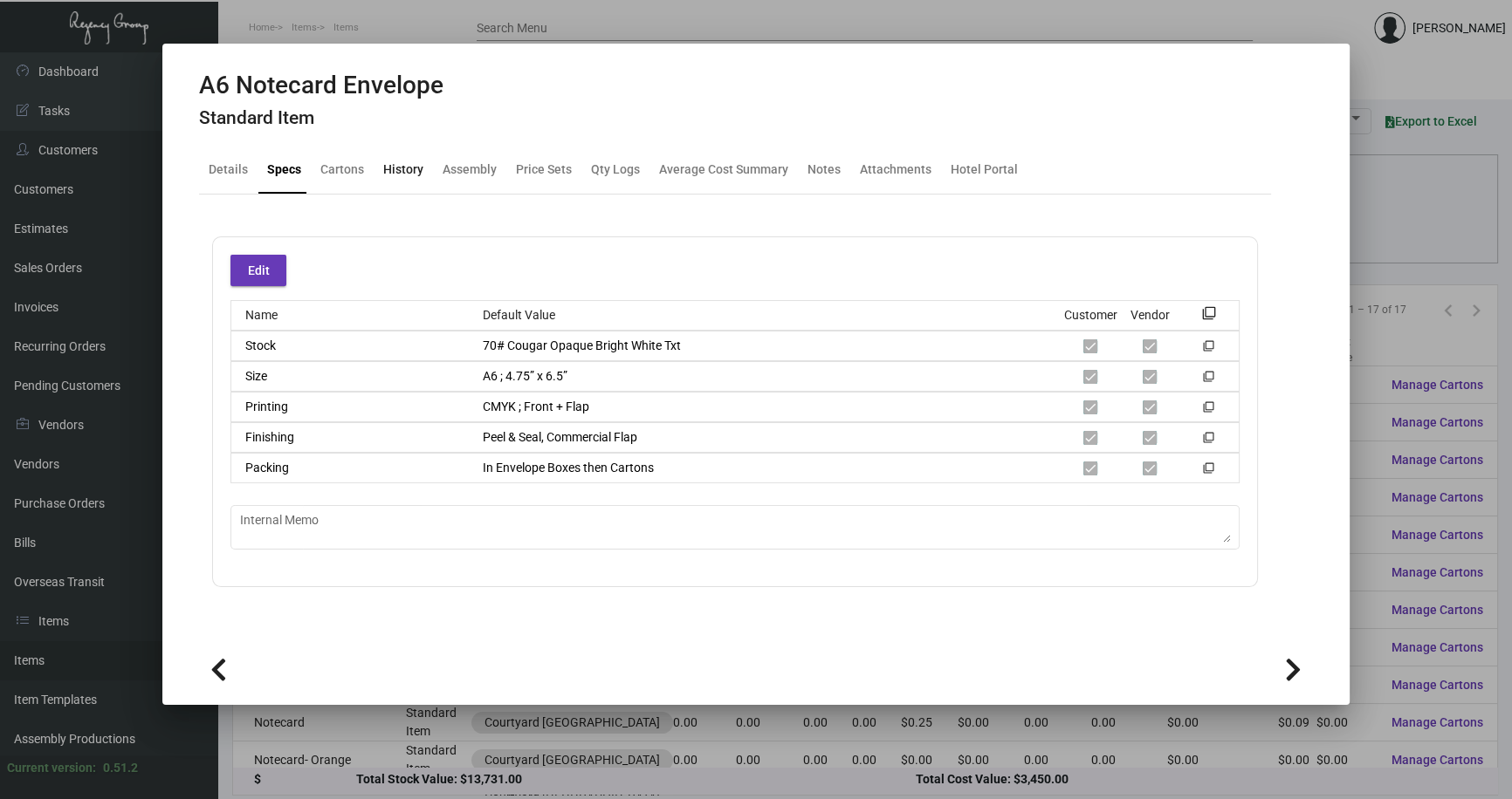
click at [395, 165] on div "History" at bounding box center [403, 169] width 40 height 18
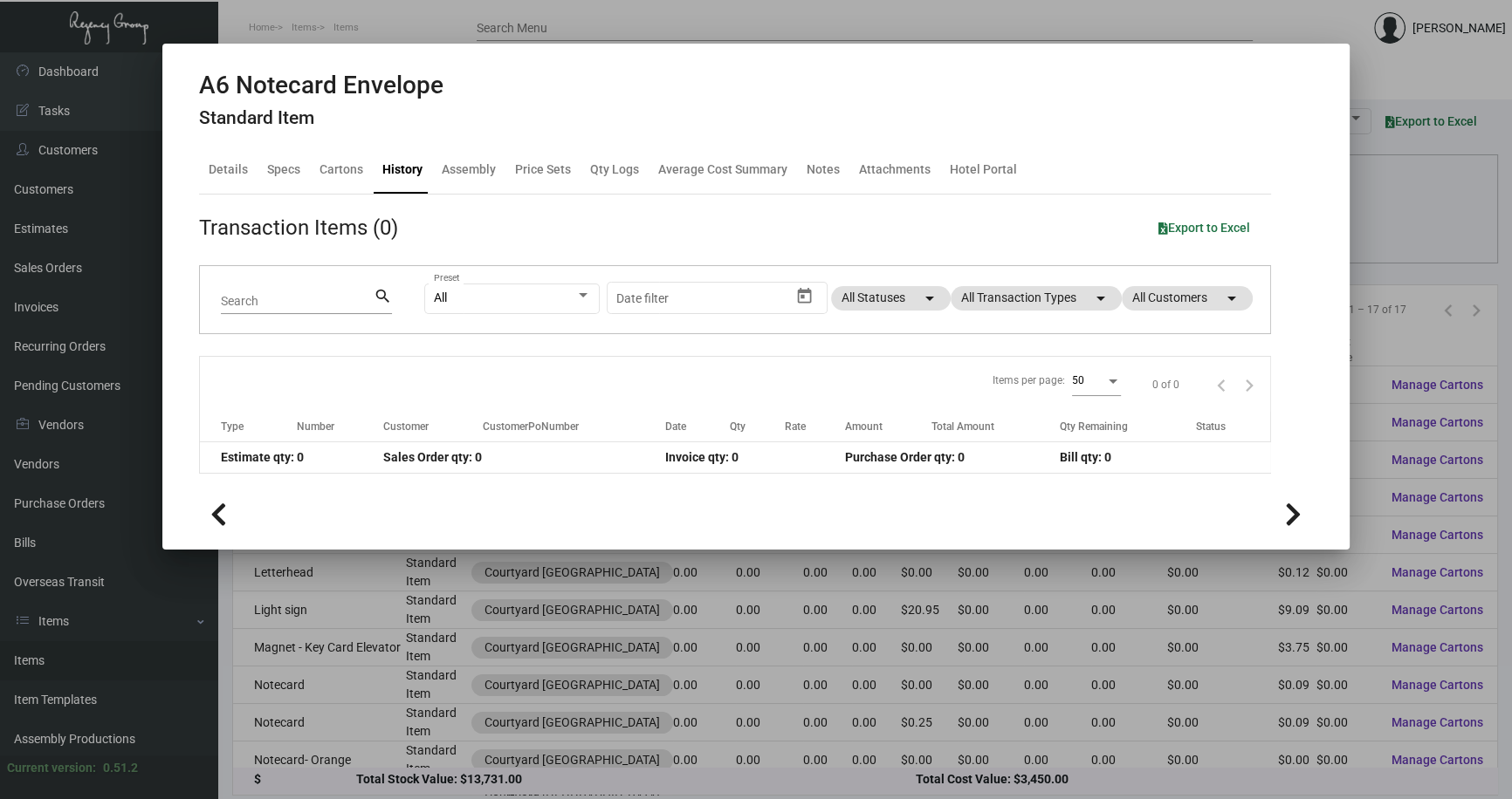
click at [1396, 230] on div at bounding box center [756, 400] width 1512 height 799
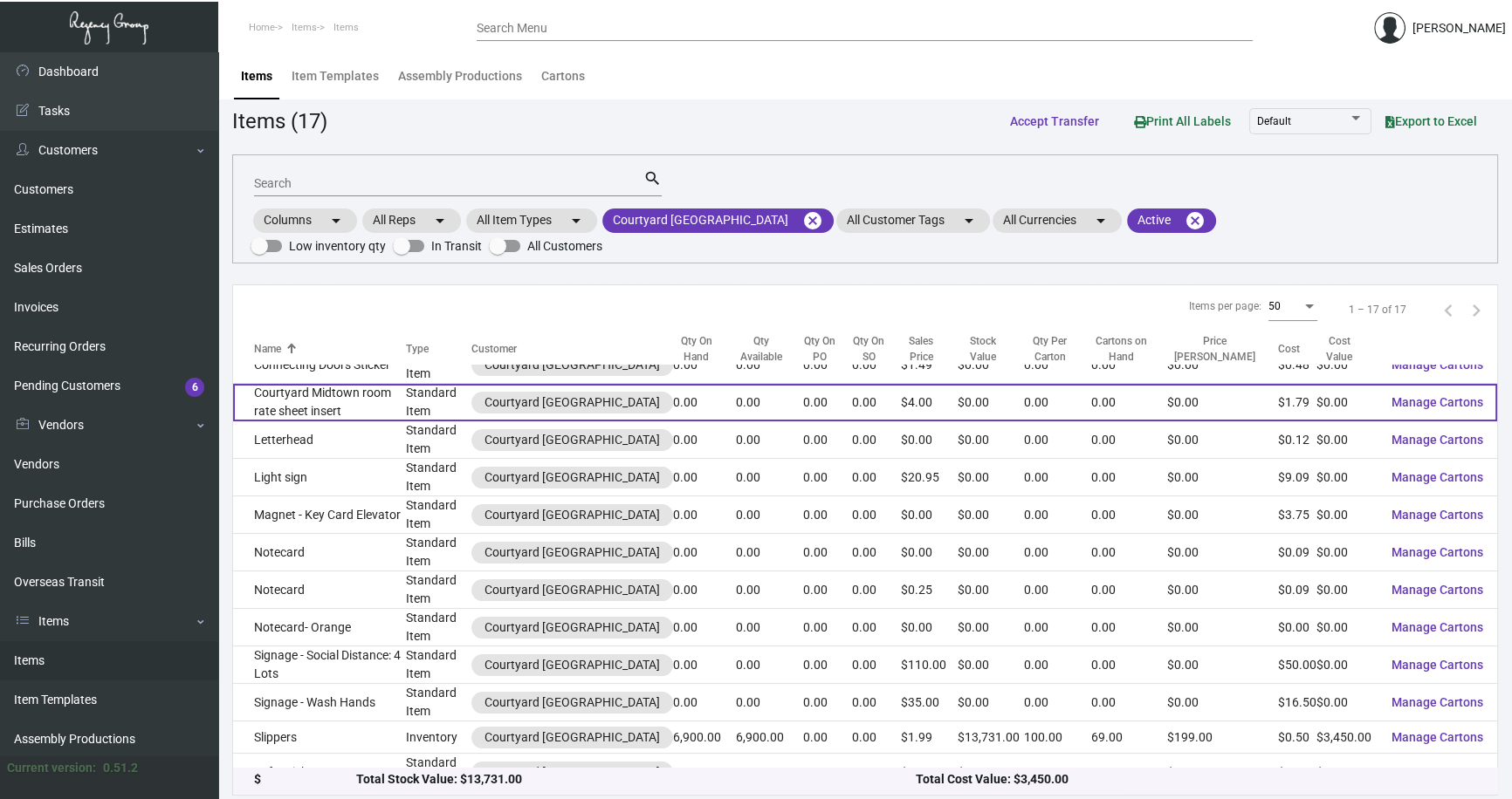
scroll to position [158, 0]
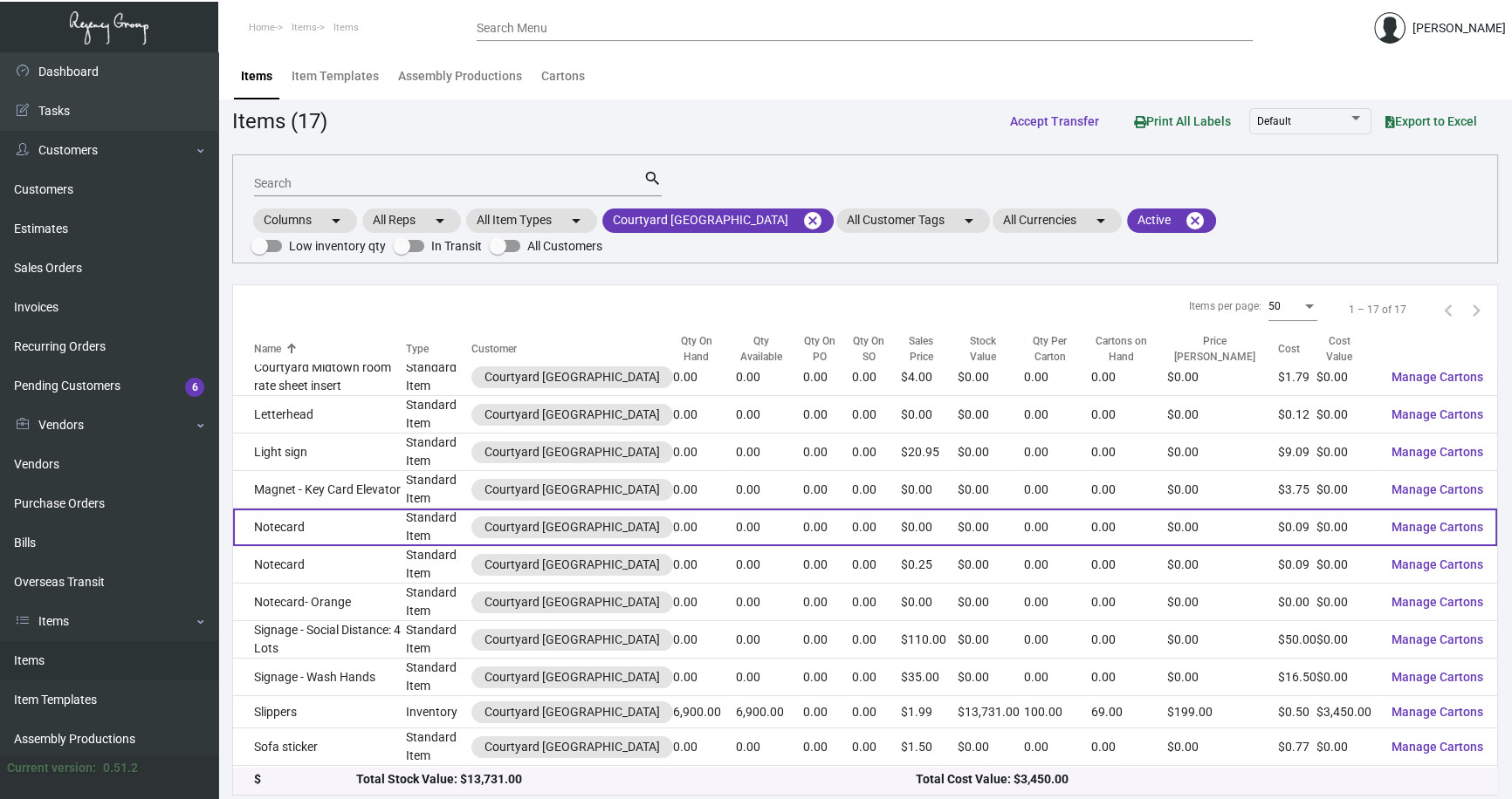
click at [354, 522] on td "Notecard" at bounding box center [320, 527] width 173 height 38
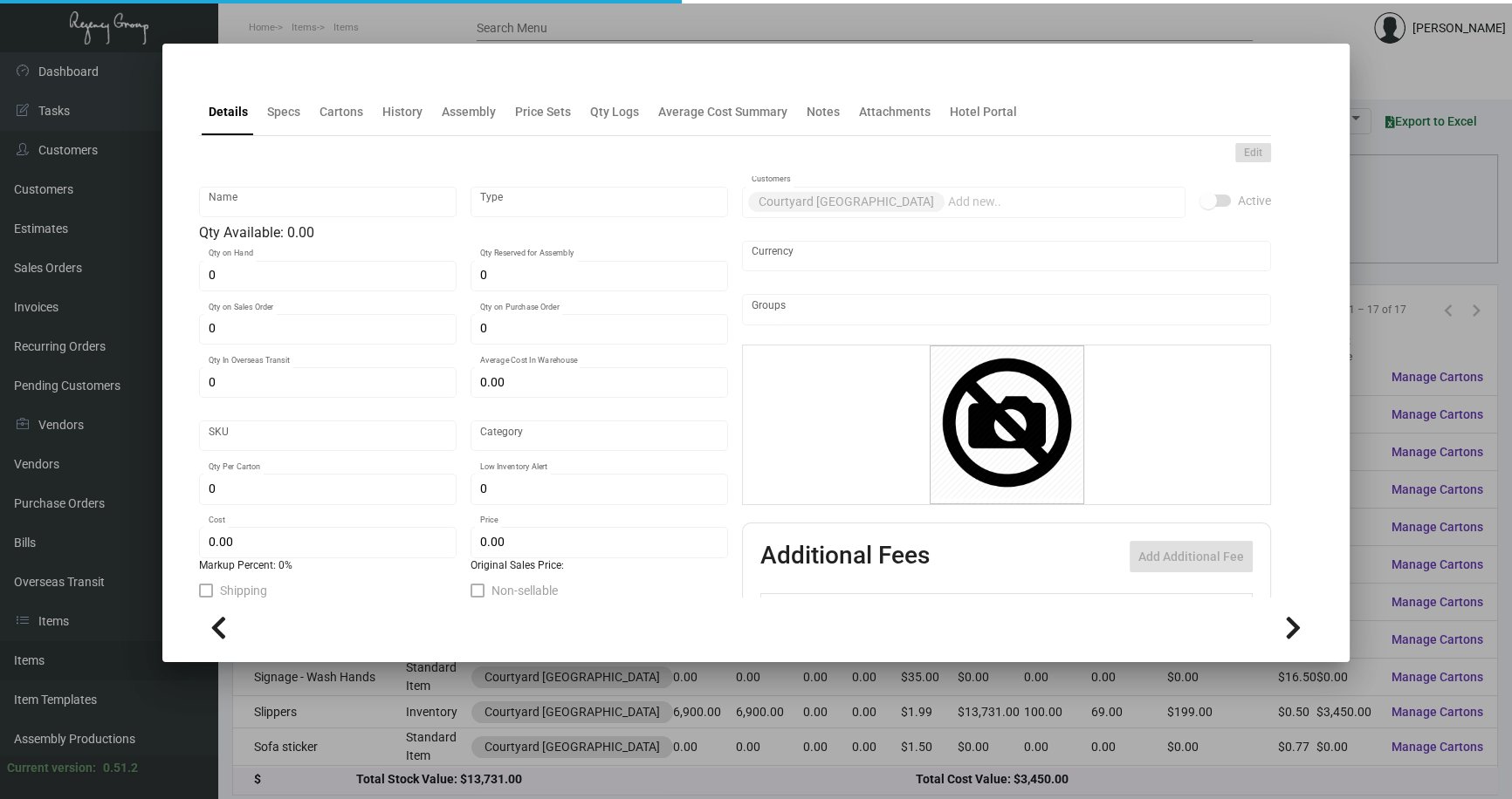
type input "Notecard"
type input "Standard Item"
type input "$ 0.00"
type input "Standard"
type input "$ 0.09"
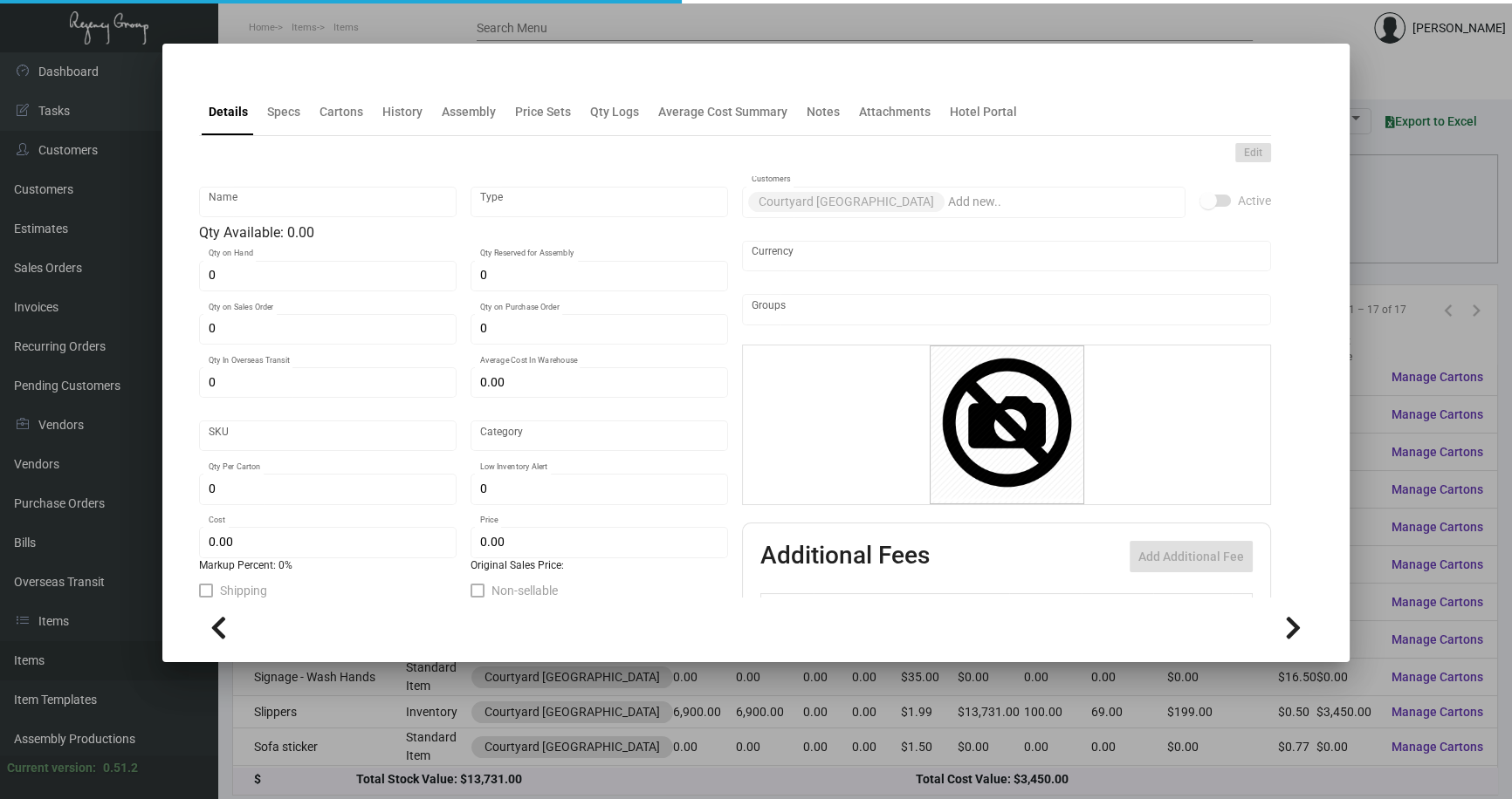
type input "$ 0.00"
checkbox input "true"
type input "United States Dollar $"
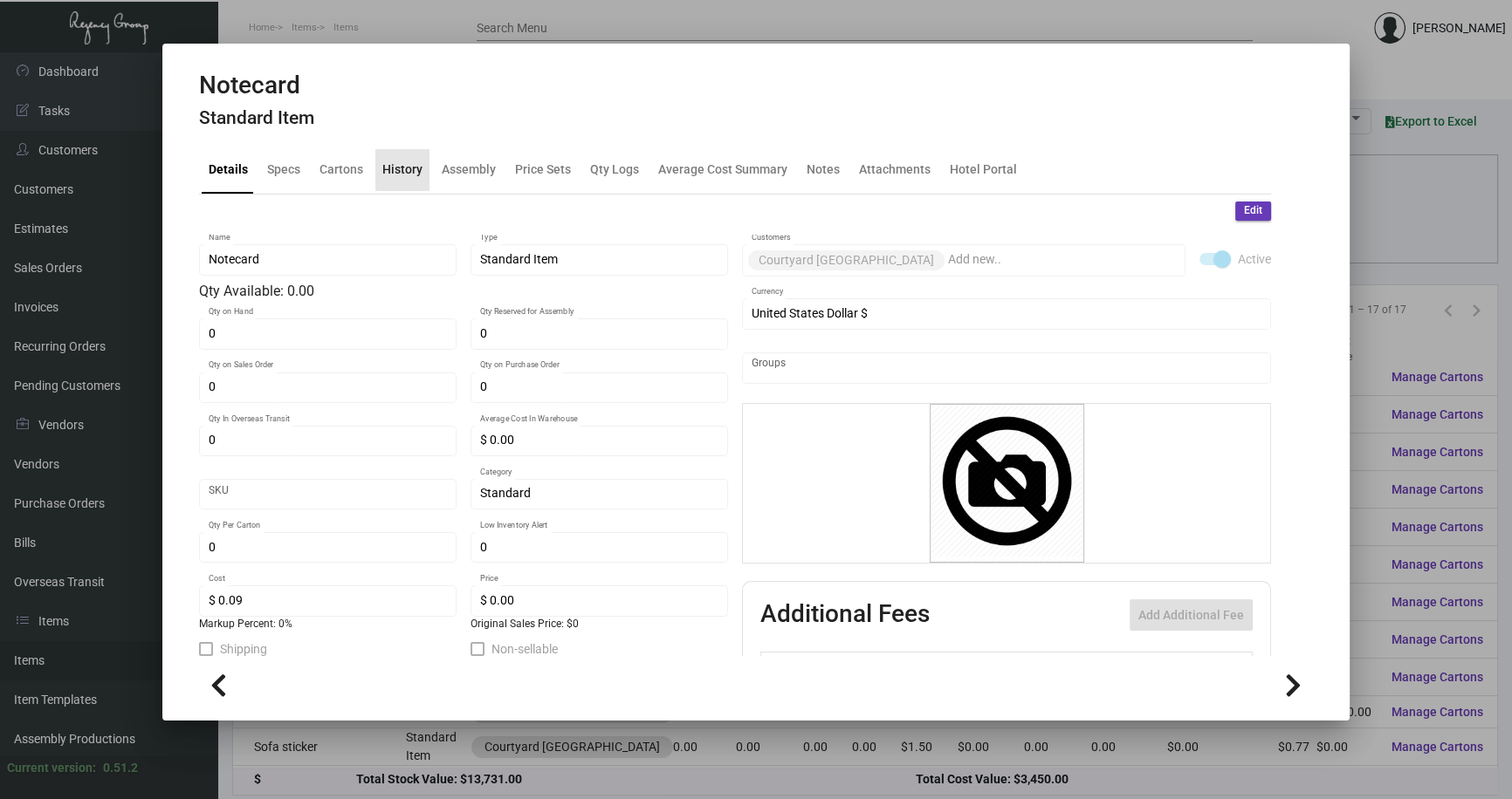
click at [399, 172] on div "History" at bounding box center [402, 169] width 40 height 18
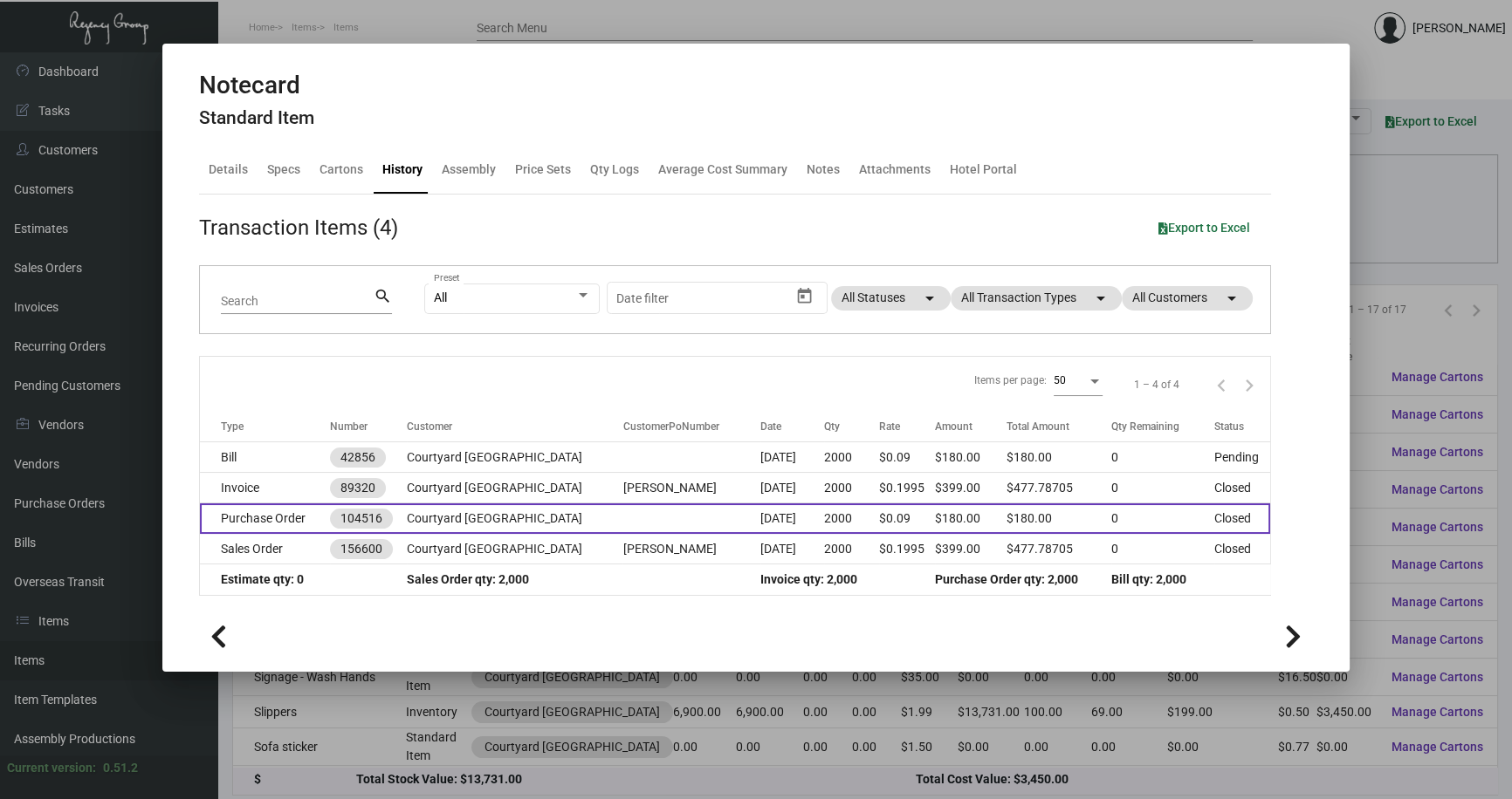
click at [663, 518] on td at bounding box center [691, 519] width 137 height 30
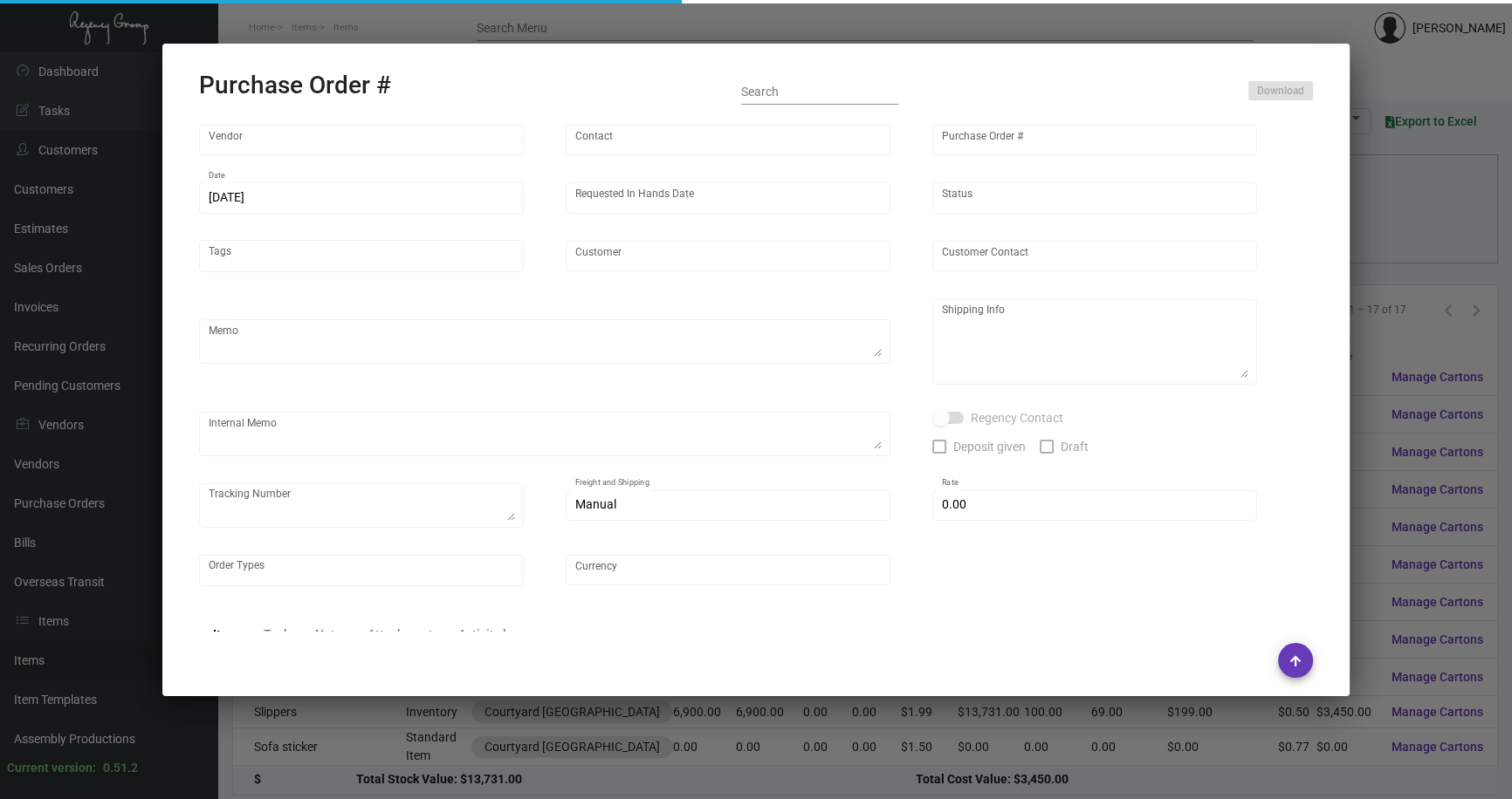
type input "BCT [US_STATE]"
type input "[PERSON_NAME]"
type input "104516"
type input "[DATE]"
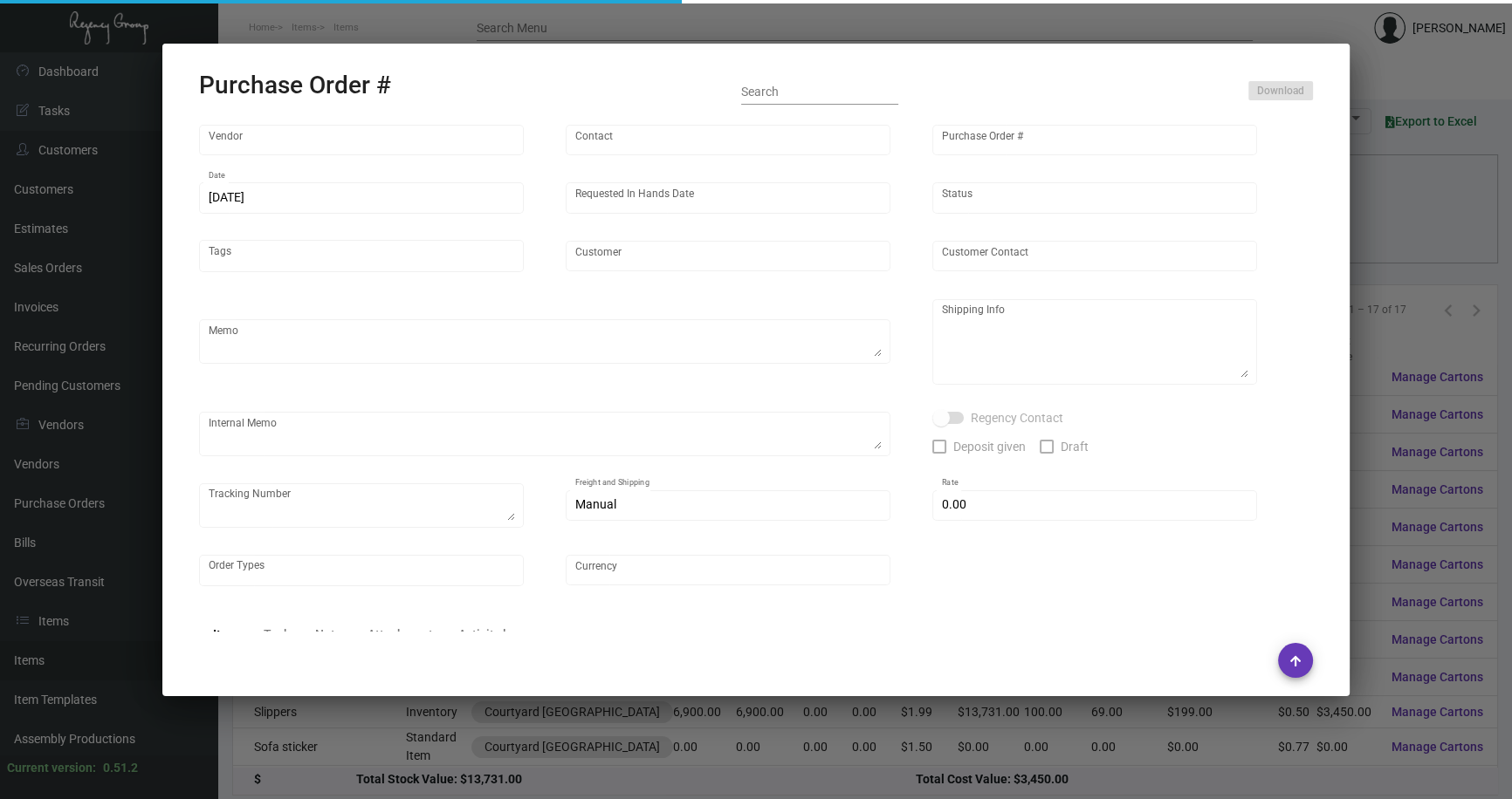
type input "Courtyard [GEOGRAPHIC_DATA]"
type input "Courtyard [US_STATE][GEOGRAPHIC_DATA]"
type textarea "***ANY PRICE DISCREPANCY MUST BE CALLED OUT PRIOR TO PROCEEDING WITH THIS ORDER…"
type textarea "Courtyard [GEOGRAPHIC_DATA] [GEOGRAPHIC_DATA] [US_STATE][GEOGRAPHIC_DATA] [STRE…"
type input "$ 0.00"
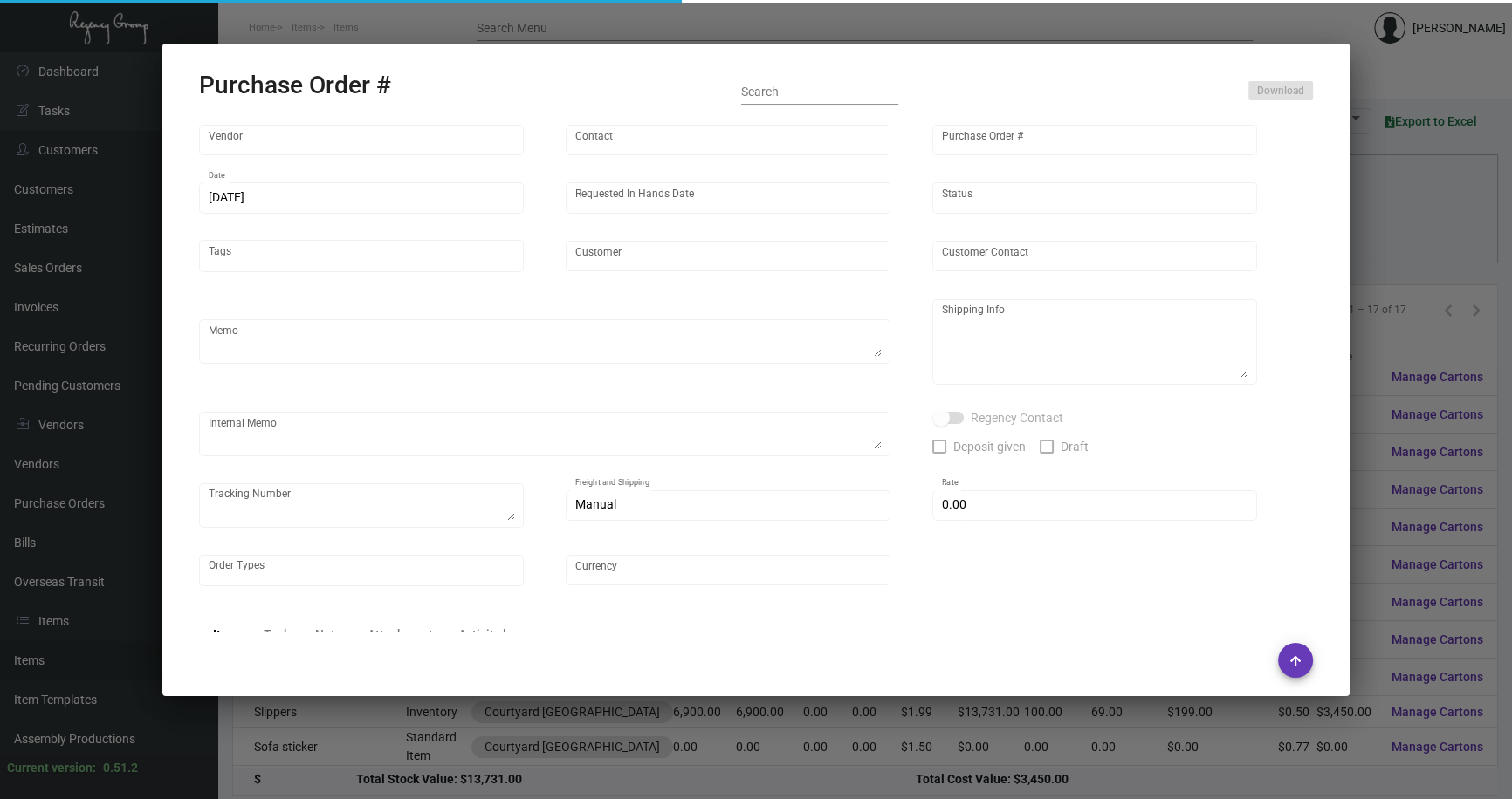
type input "United States Dollar $"
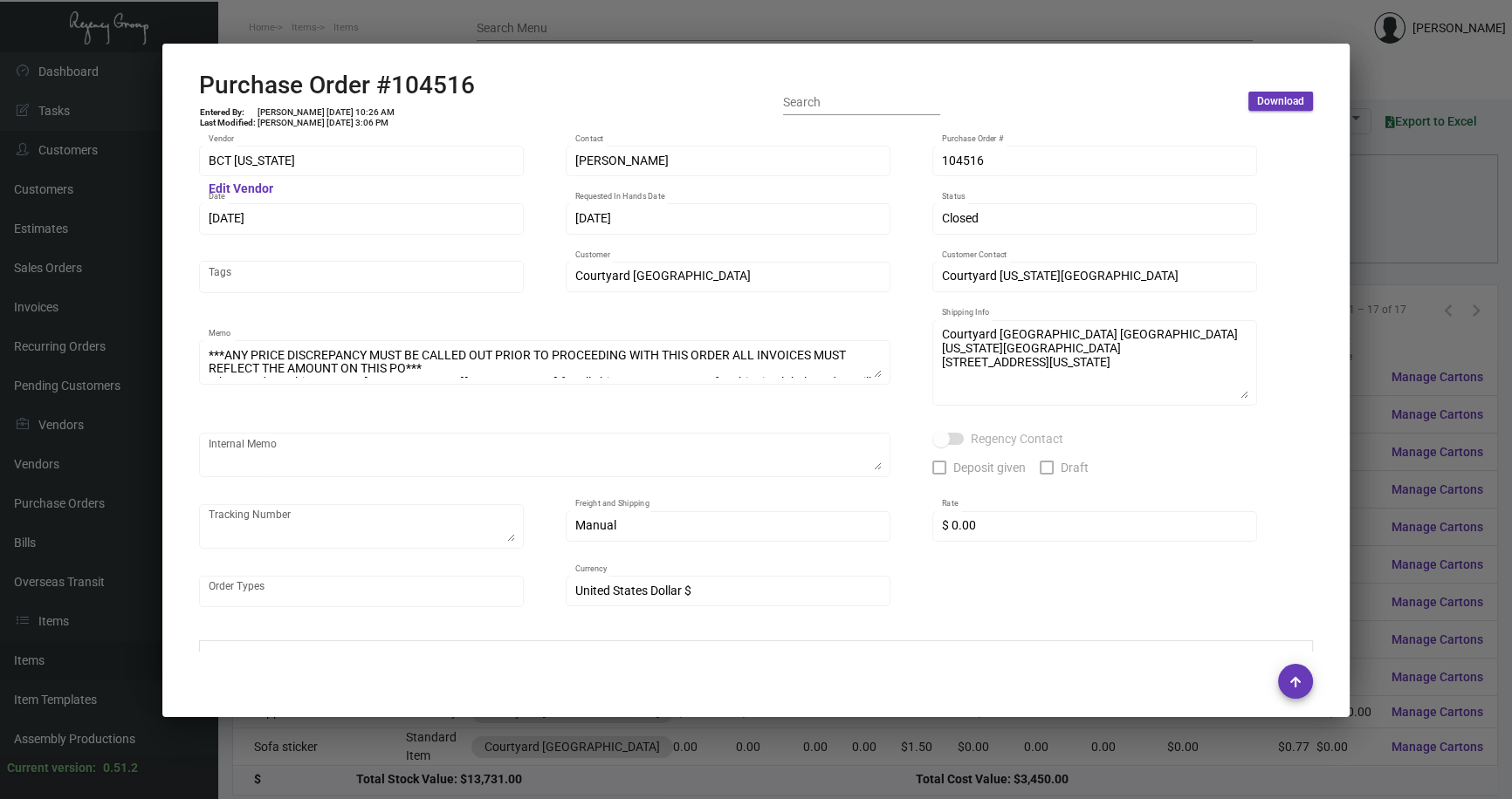
click at [1415, 213] on div at bounding box center [756, 400] width 1512 height 799
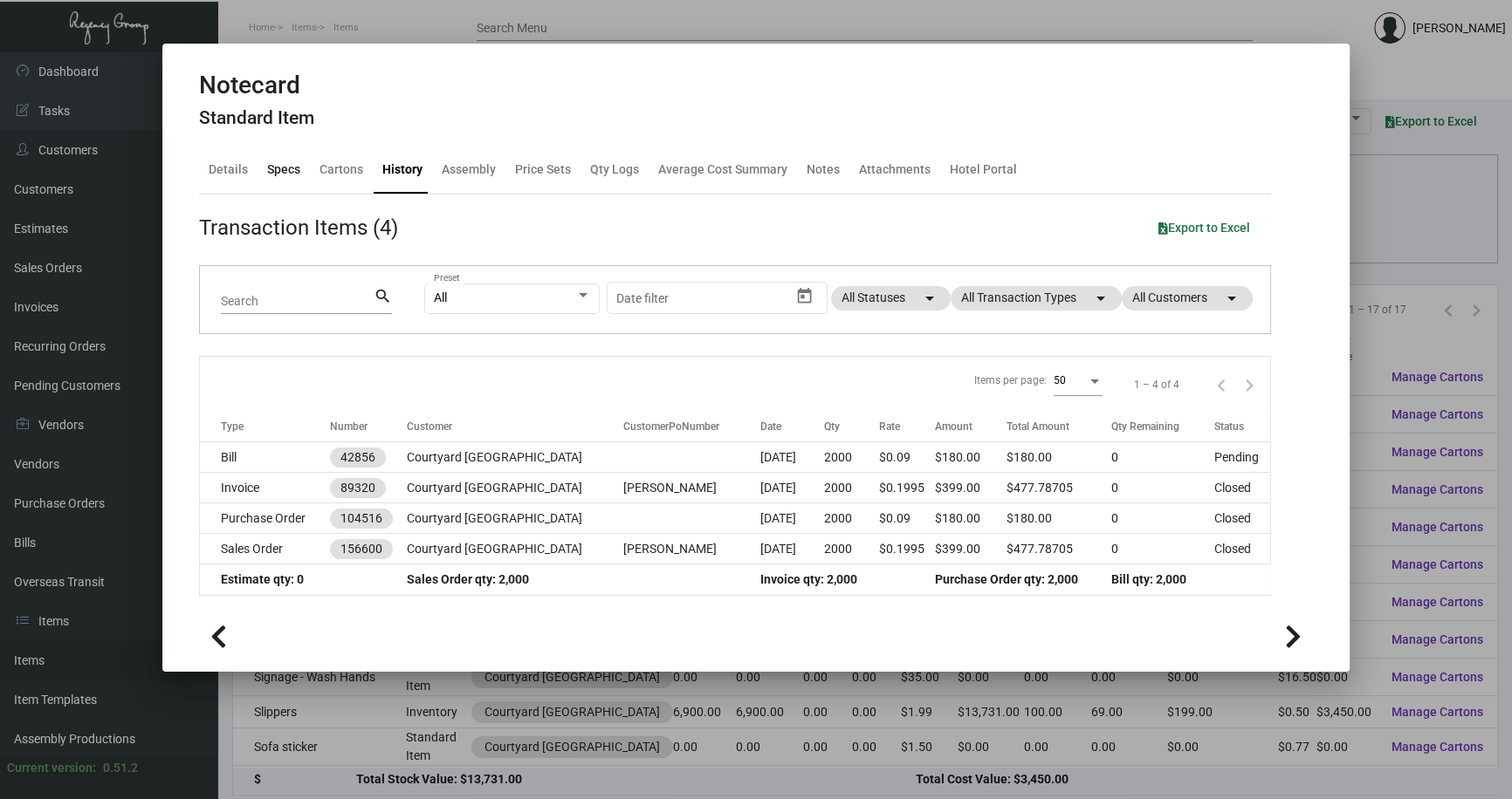
click at [282, 169] on div "Specs" at bounding box center [283, 169] width 33 height 18
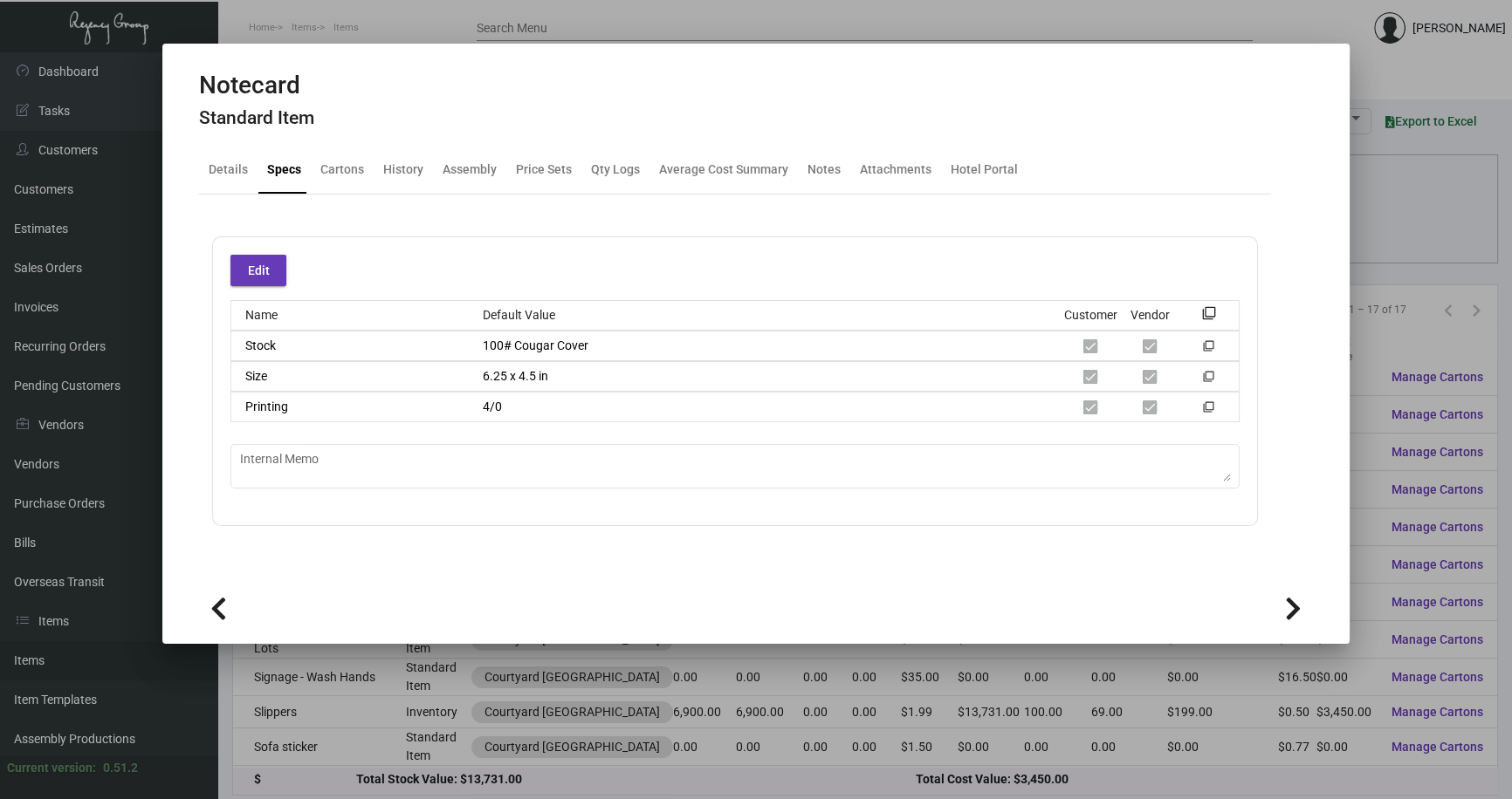
drag, startPoint x: 1388, startPoint y: 195, endPoint x: 1381, endPoint y: 185, distance: 12.2
click at [1383, 190] on div at bounding box center [756, 400] width 1512 height 799
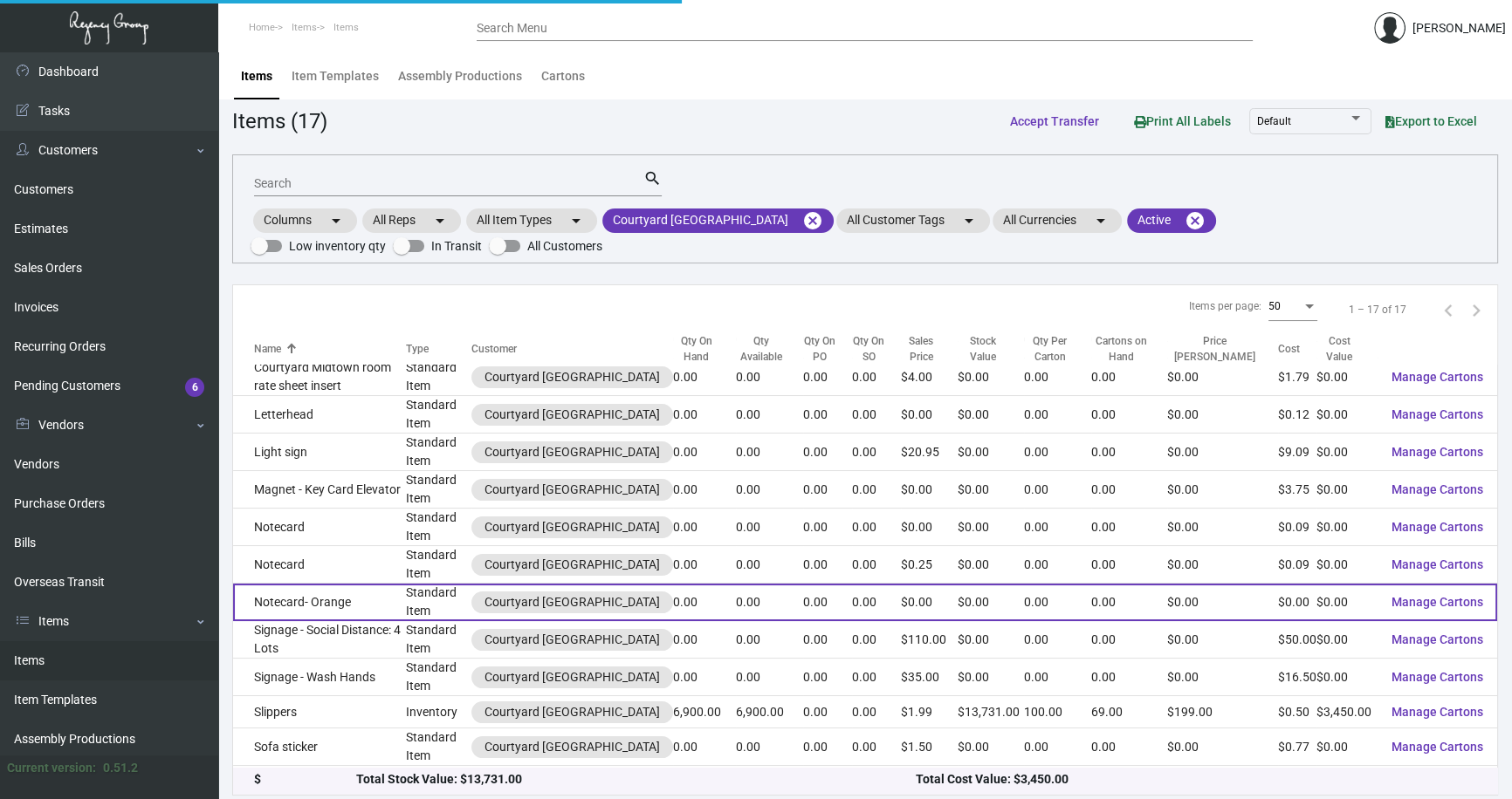
click at [325, 602] on td "Notecard- Orange" at bounding box center [320, 603] width 173 height 38
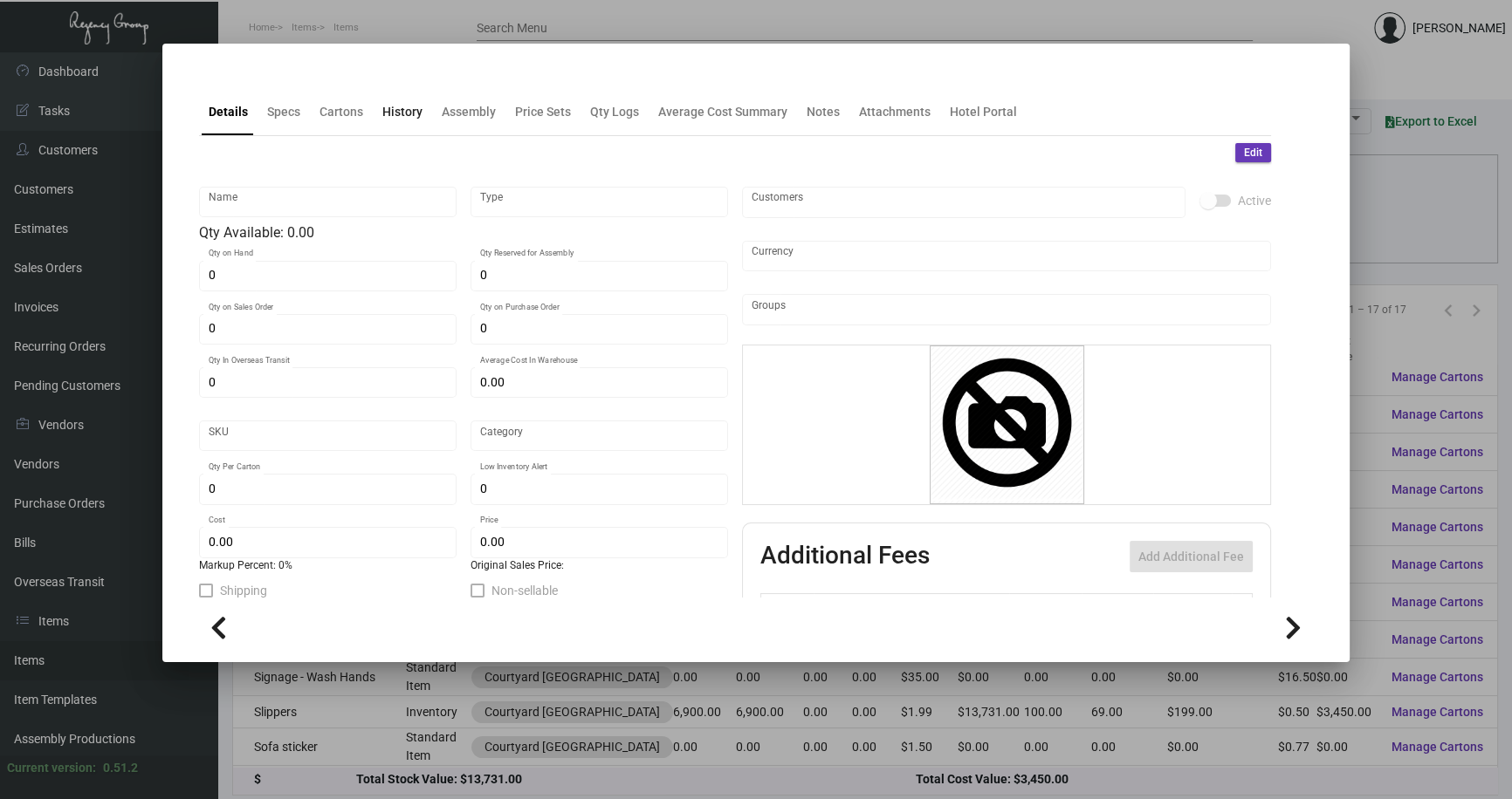
click at [399, 106] on div "History" at bounding box center [402, 112] width 40 height 18
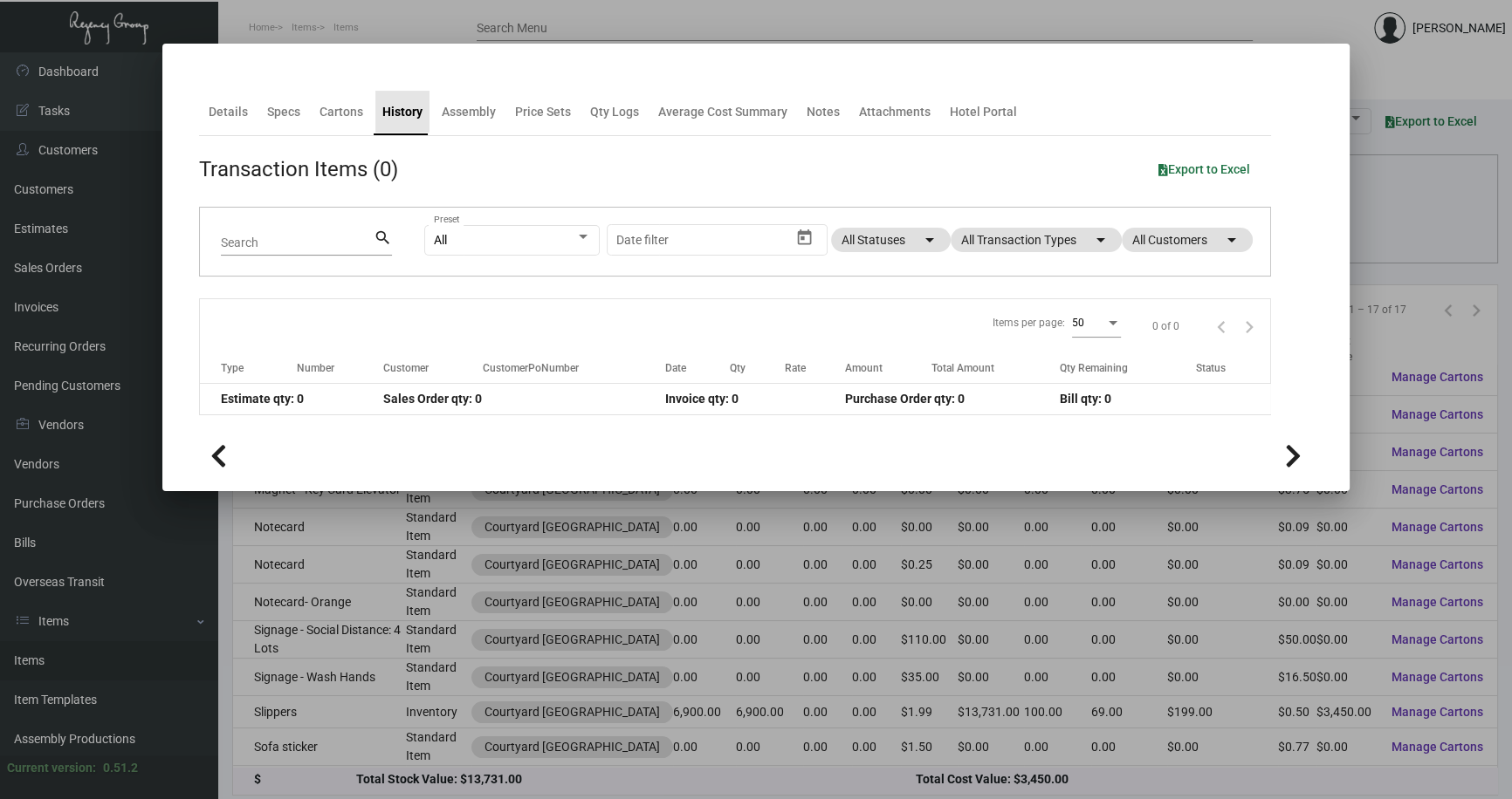
click at [399, 106] on div "History" at bounding box center [402, 112] width 40 height 18
click at [400, 114] on div "History" at bounding box center [402, 112] width 40 height 18
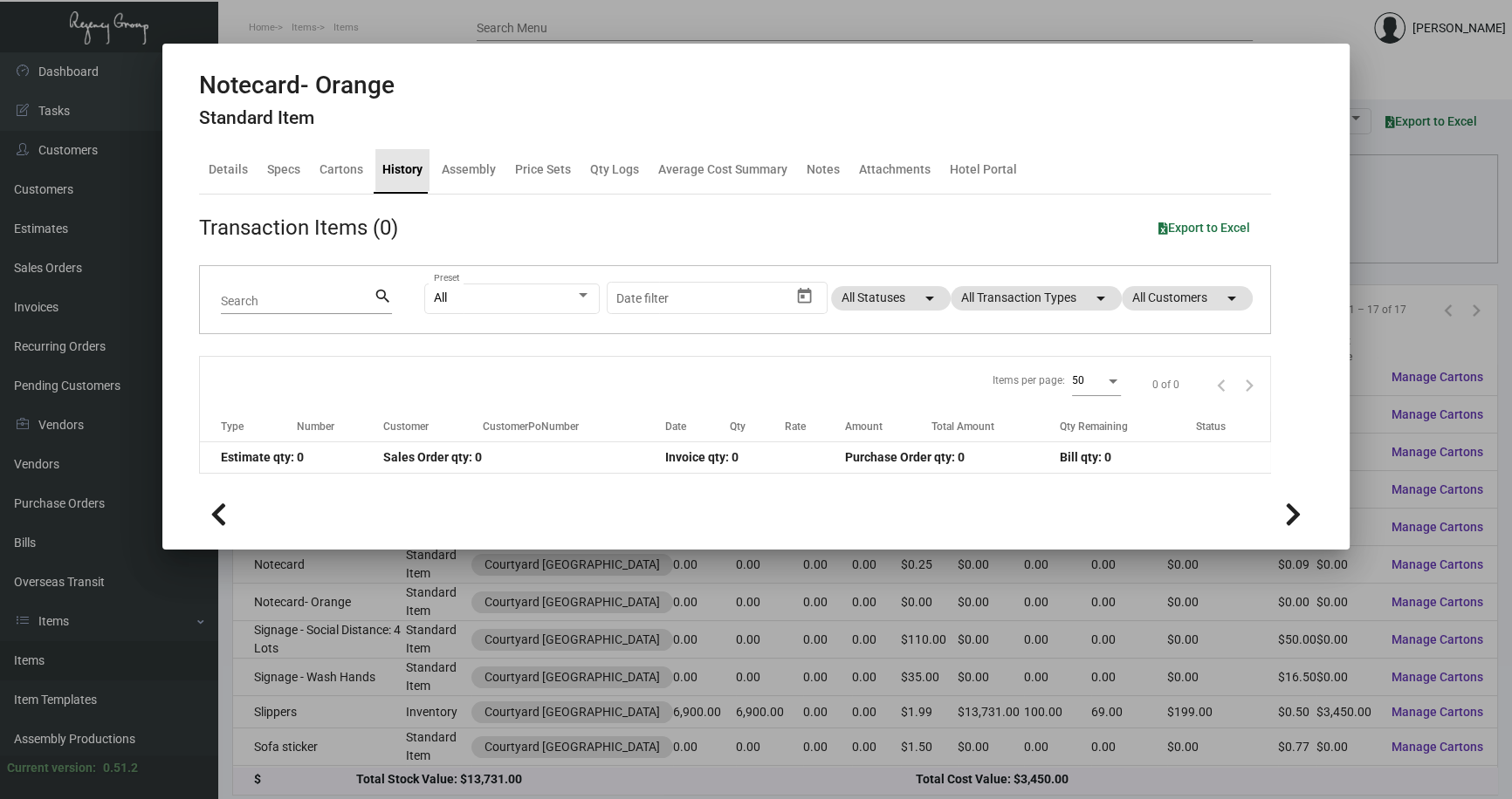
click at [401, 168] on div "History" at bounding box center [402, 169] width 40 height 18
click at [444, 609] on div at bounding box center [756, 400] width 1512 height 799
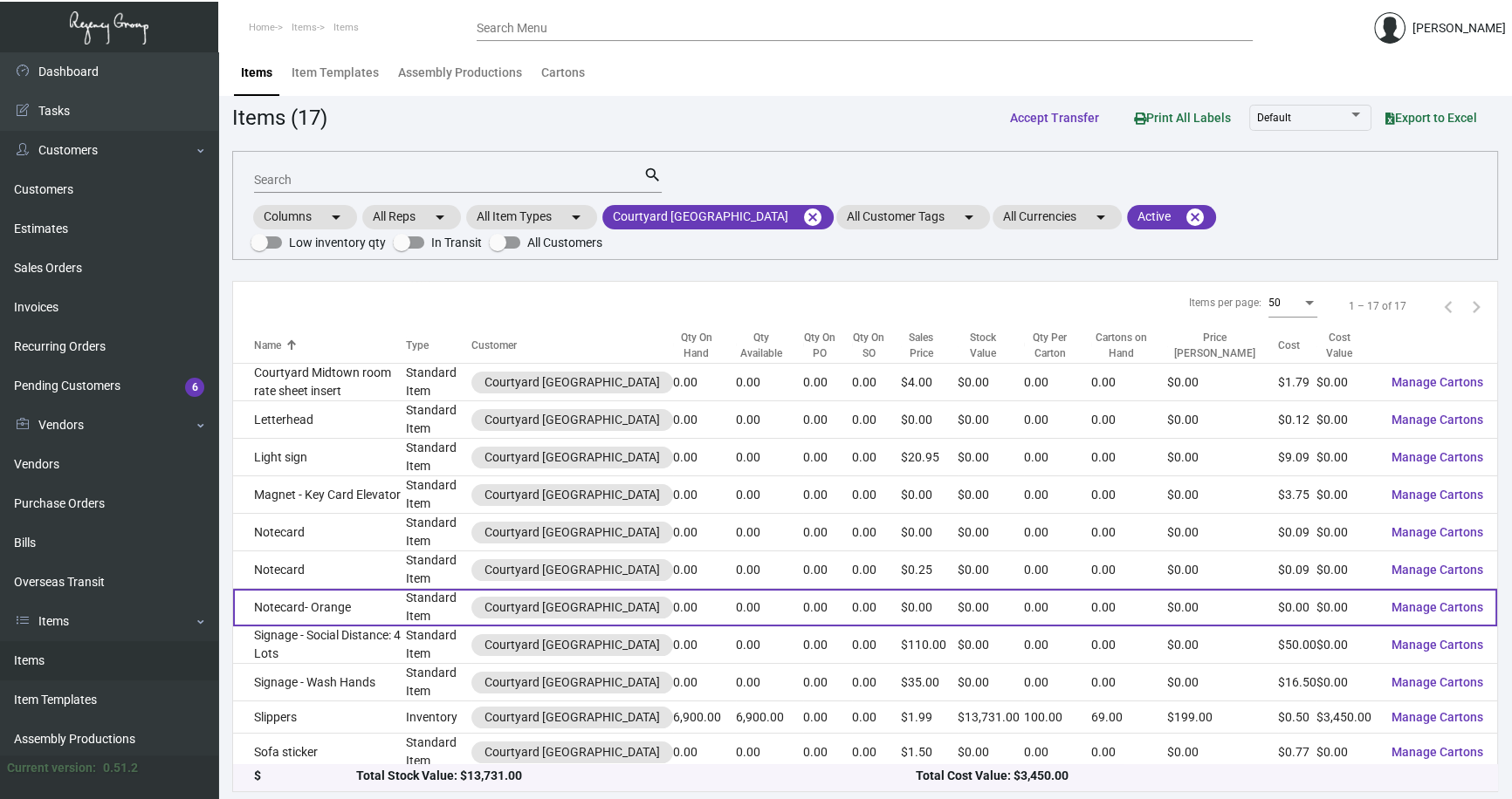
scroll to position [70, 0]
